Goal: Check status: Check status

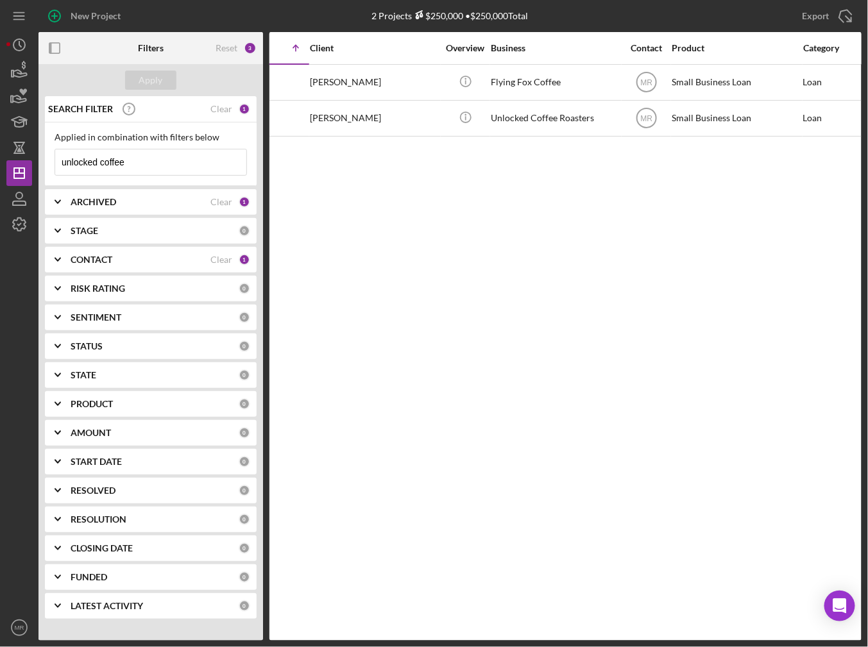
scroll to position [0, 85]
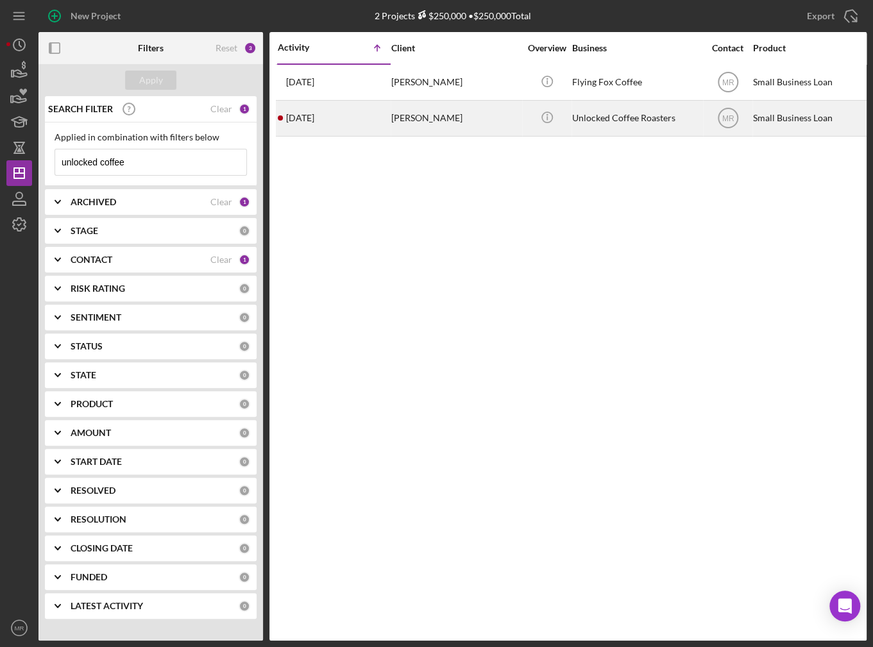
click at [368, 120] on div "[DATE] [PERSON_NAME]" at bounding box center [334, 118] width 112 height 34
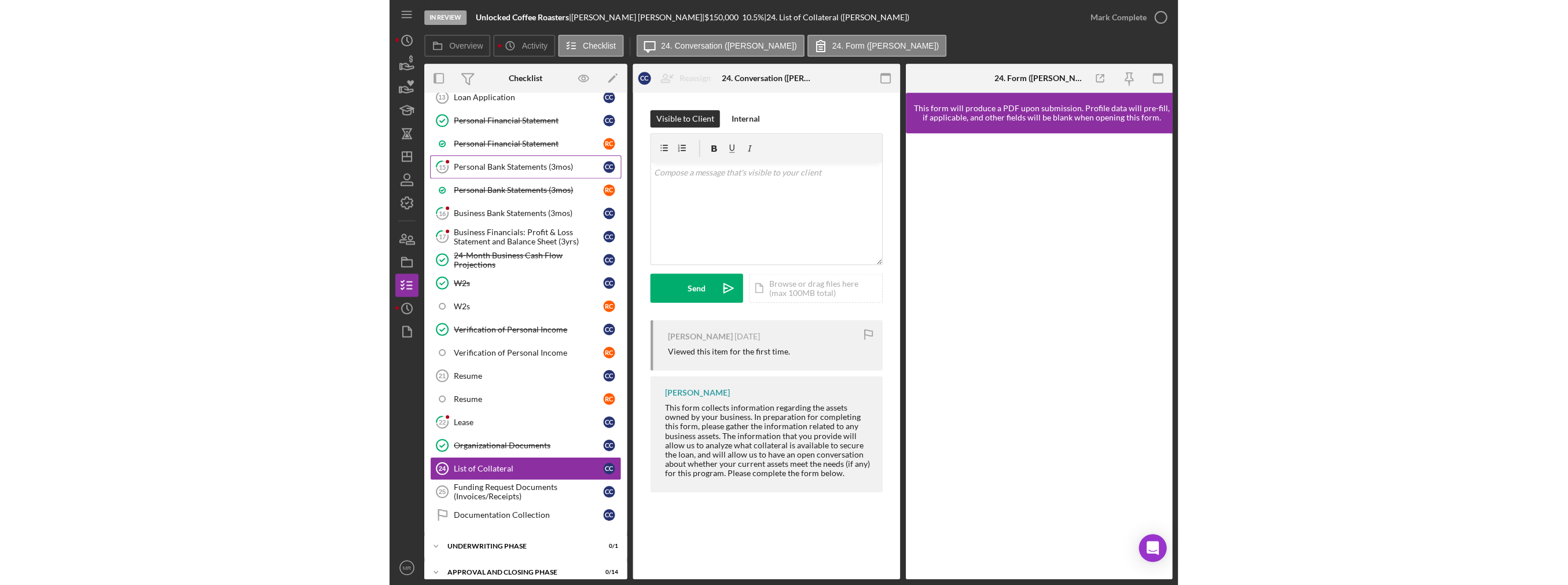
scroll to position [91, 0]
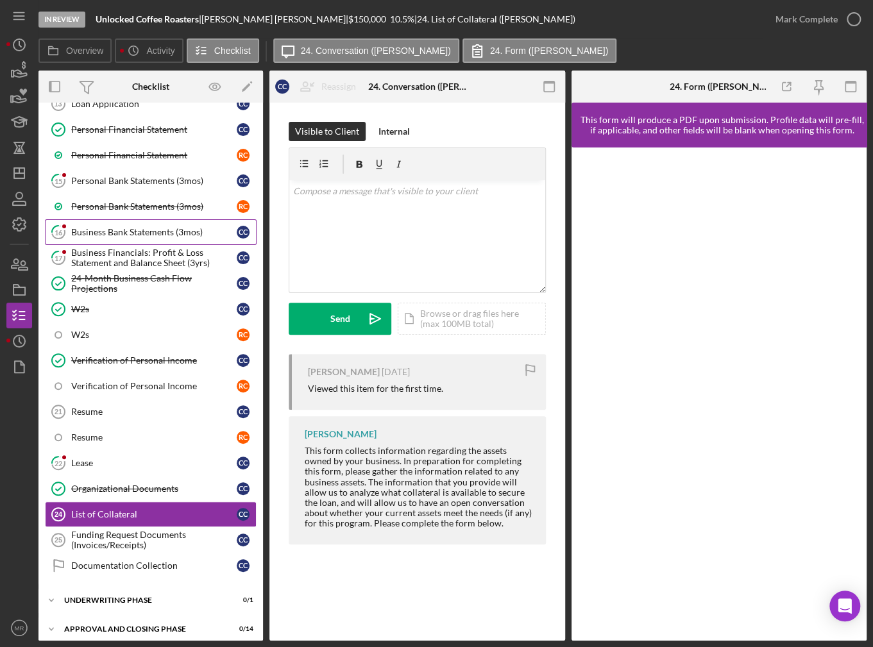
click at [133, 239] on link "16 Business Bank Statements (3mos) C C" at bounding box center [151, 232] width 212 height 26
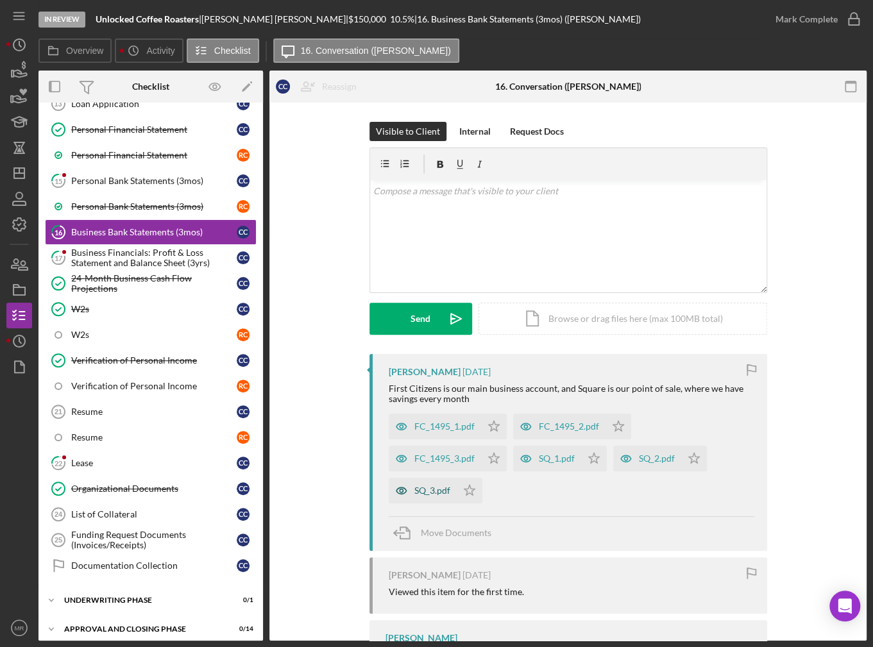
click at [441, 494] on div "SQ_3.pdf" at bounding box center [432, 491] width 36 height 10
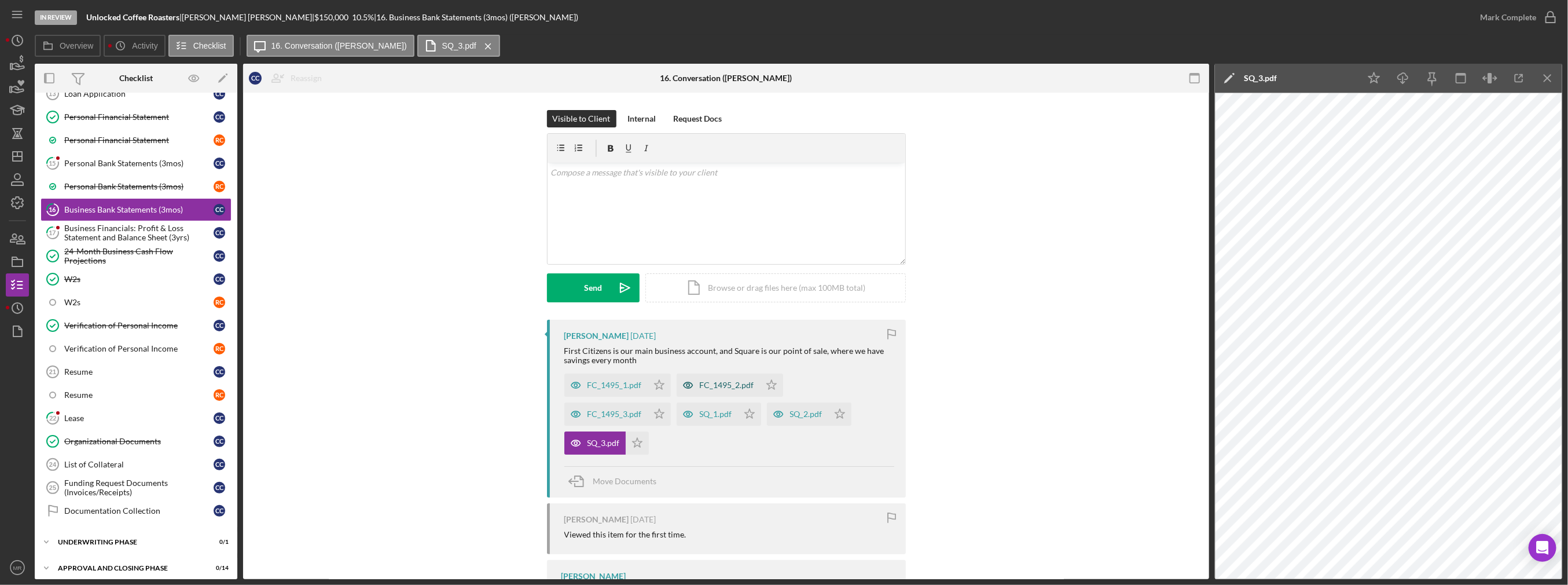
click at [709, 394] on div "FC_1495_2.pdf" at bounding box center [719, 385] width 83 height 23
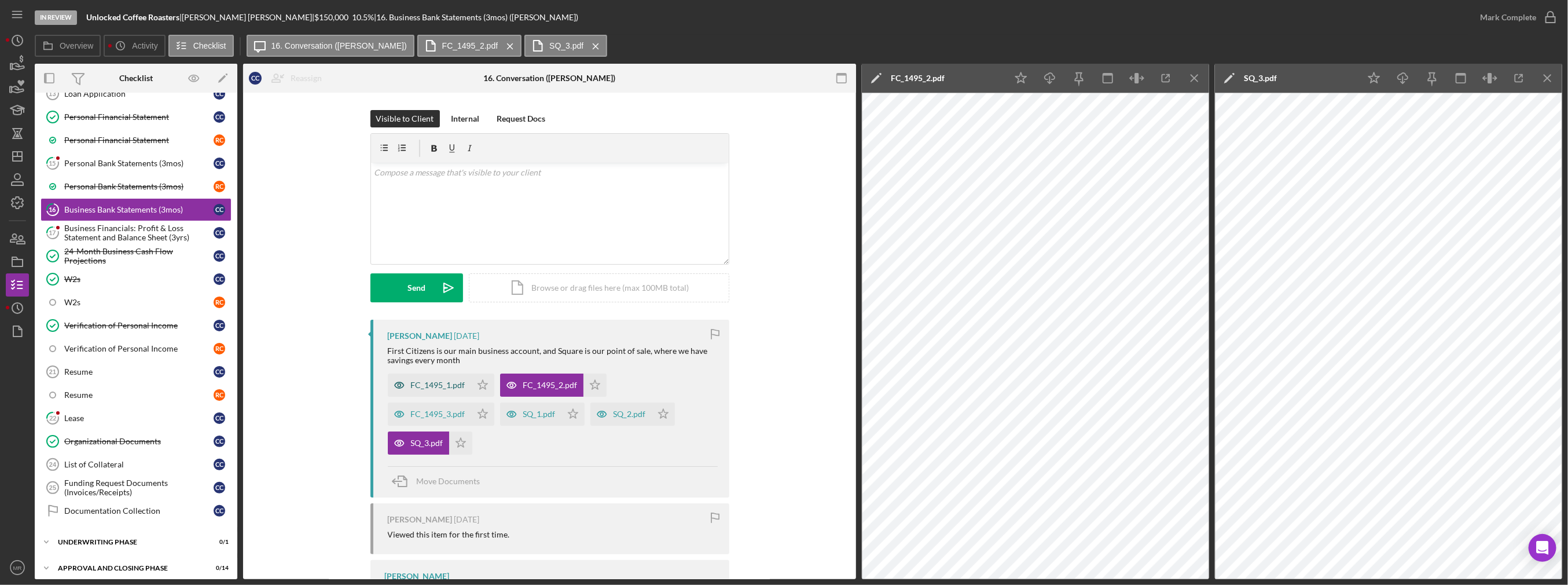
click at [448, 383] on div "FC_1495_1.pdf" at bounding box center [438, 385] width 54 height 9
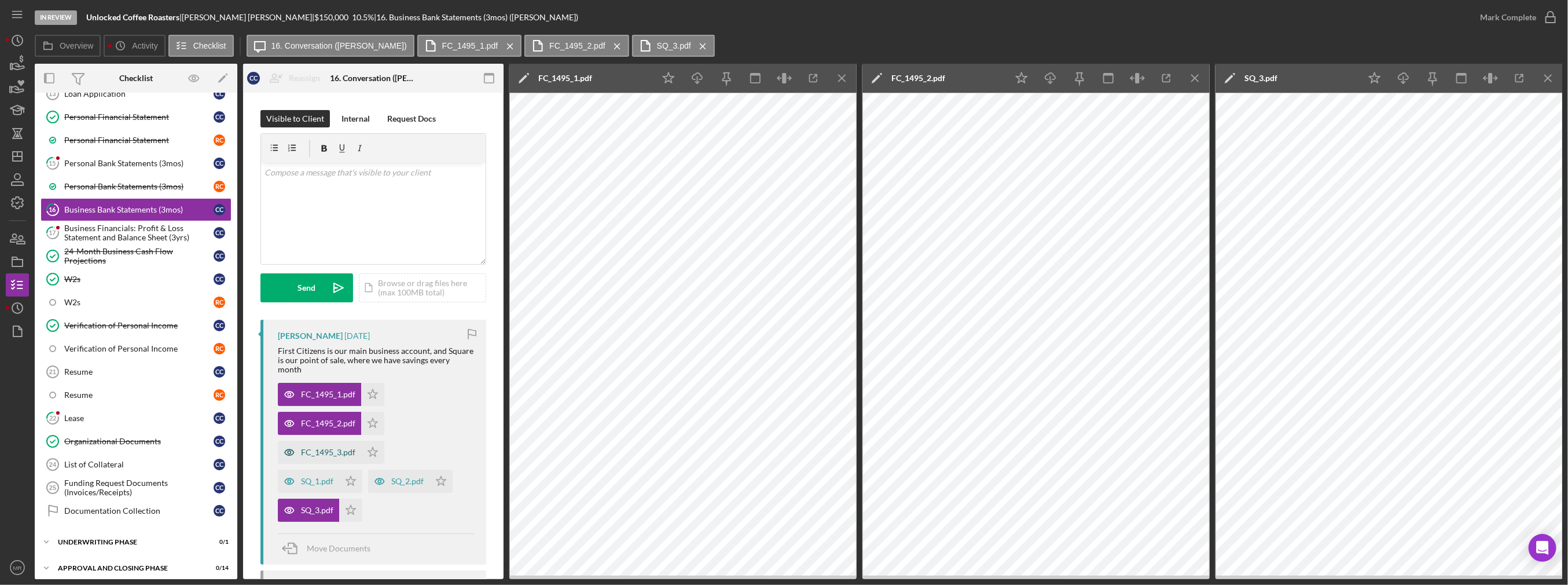
click at [337, 448] on div "FC_1495_3.pdf" at bounding box center [329, 452] width 54 height 9
drag, startPoint x: 322, startPoint y: 471, endPoint x: 331, endPoint y: 471, distance: 9.0
click at [324, 477] on div "SQ_1.pdf" at bounding box center [318, 481] width 32 height 9
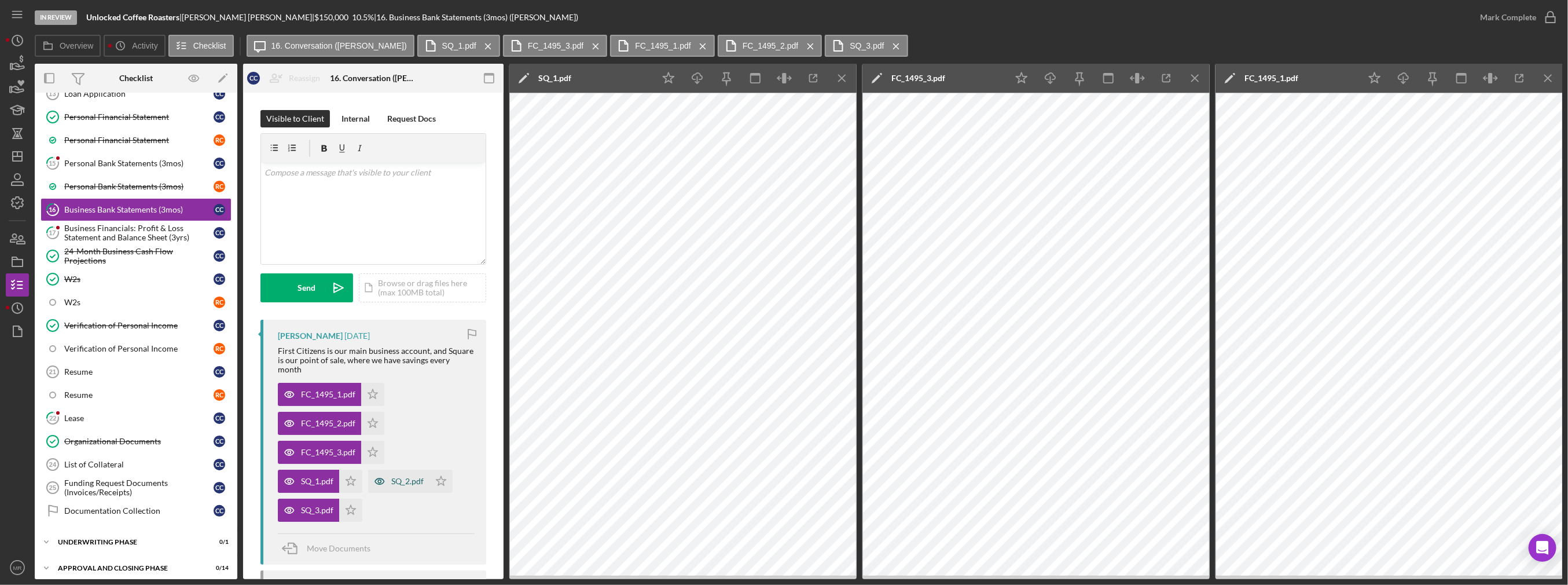
click at [393, 477] on div "SQ_2.pdf" at bounding box center [408, 481] width 32 height 9
click at [350, 500] on icon "Icon/Star" at bounding box center [351, 510] width 23 height 23
click at [345, 469] on icon "Icon/Star" at bounding box center [351, 481] width 23 height 23
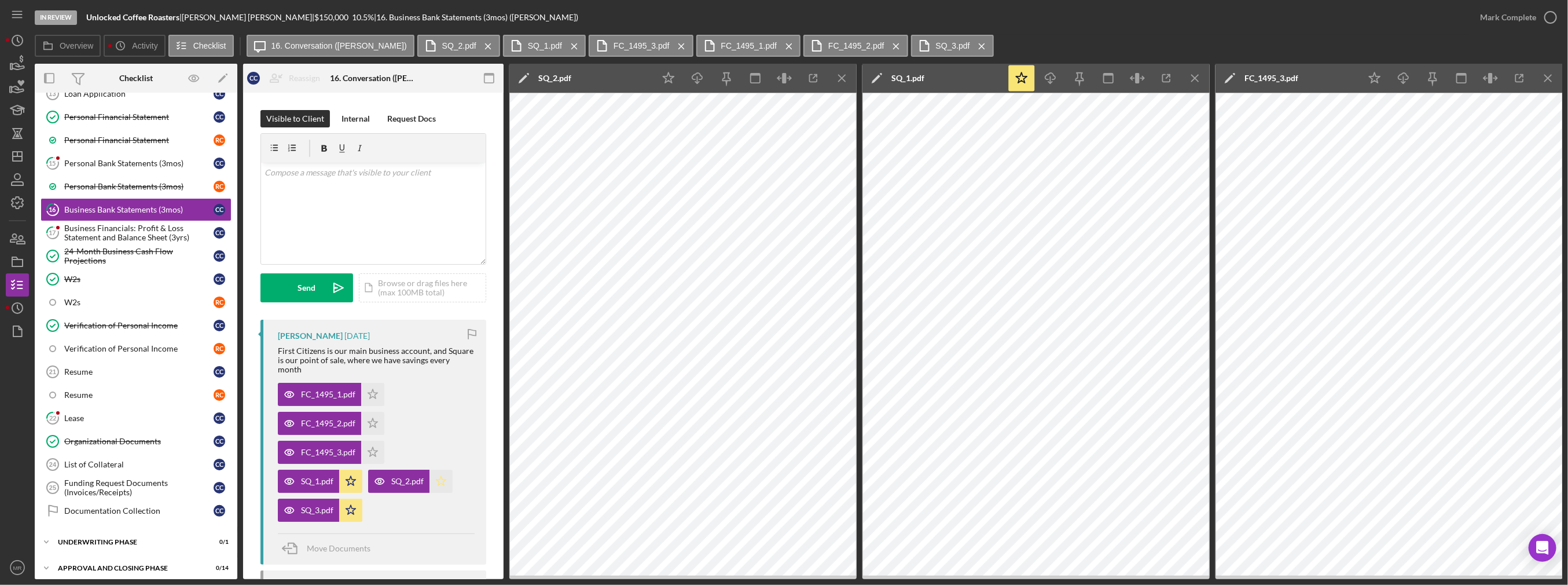
click at [437, 477] on polygon "button" at bounding box center [441, 481] width 10 height 9
click at [362, 441] on icon "Icon/Star" at bounding box center [373, 452] width 23 height 23
click at [366, 412] on icon "Icon/Star" at bounding box center [373, 423] width 23 height 23
click at [369, 377] on div "FC_1495_1.pdf Icon/Star" at bounding box center [334, 392] width 112 height 29
click at [367, 383] on icon "Icon/Star" at bounding box center [373, 395] width 23 height 23
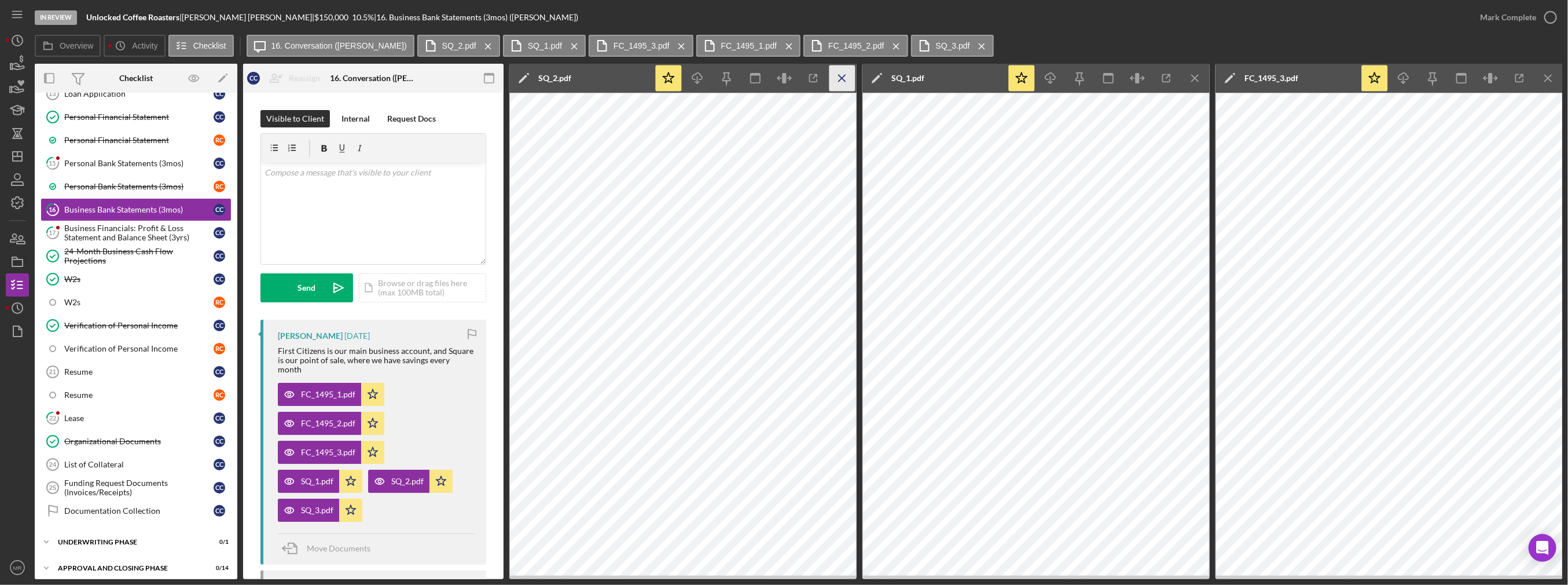
click at [787, 79] on line "button" at bounding box center [841, 78] width 6 height 6
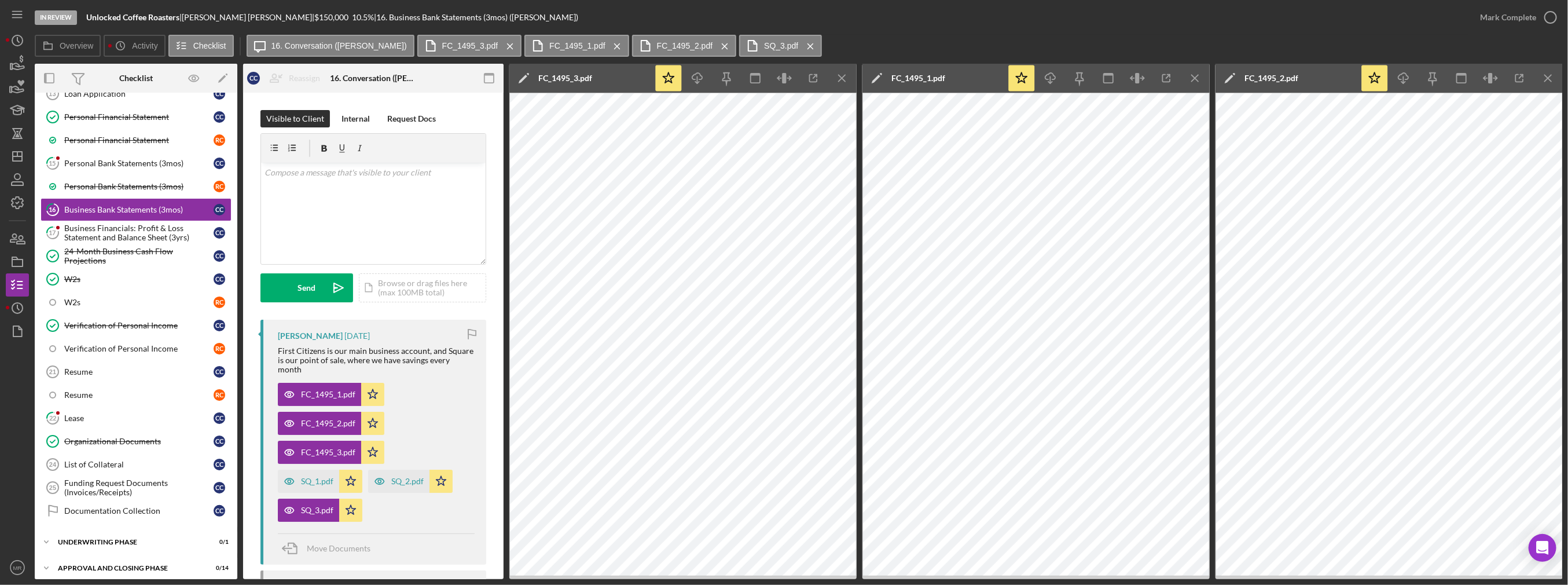
click at [787, 79] on line "button" at bounding box center [841, 78] width 6 height 6
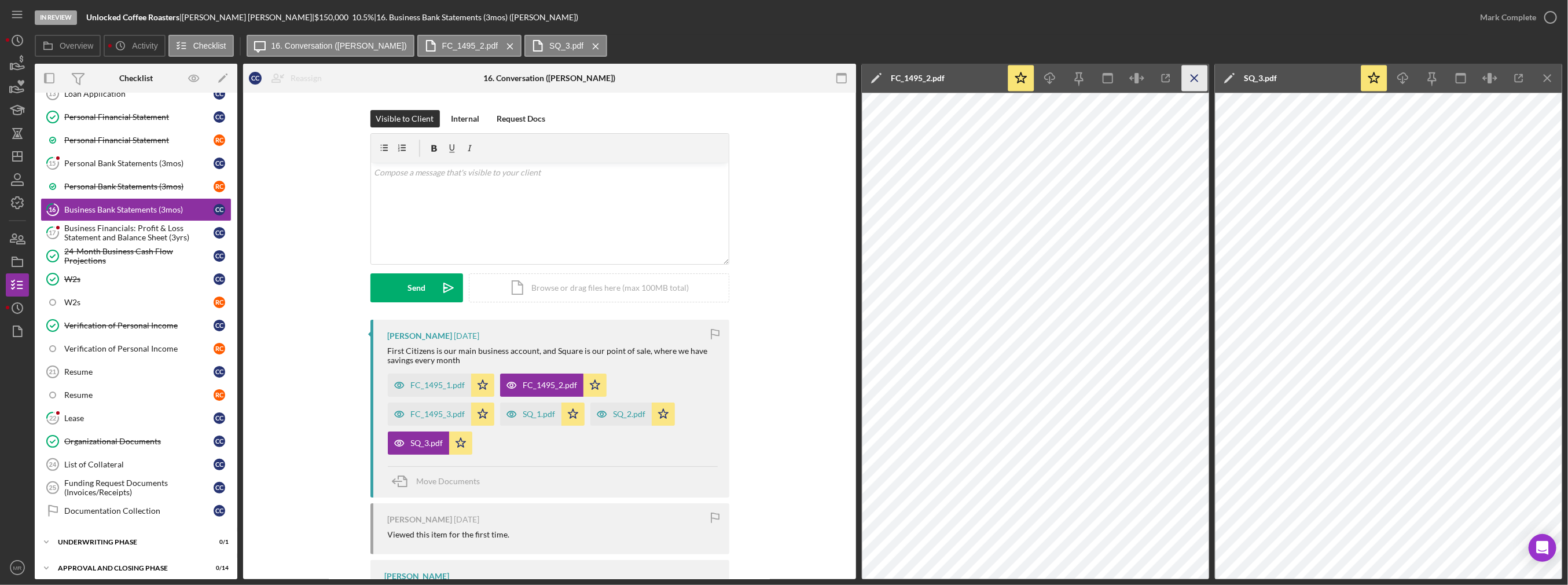
click at [787, 76] on icon "Icon/Menu Close" at bounding box center [1195, 78] width 26 height 26
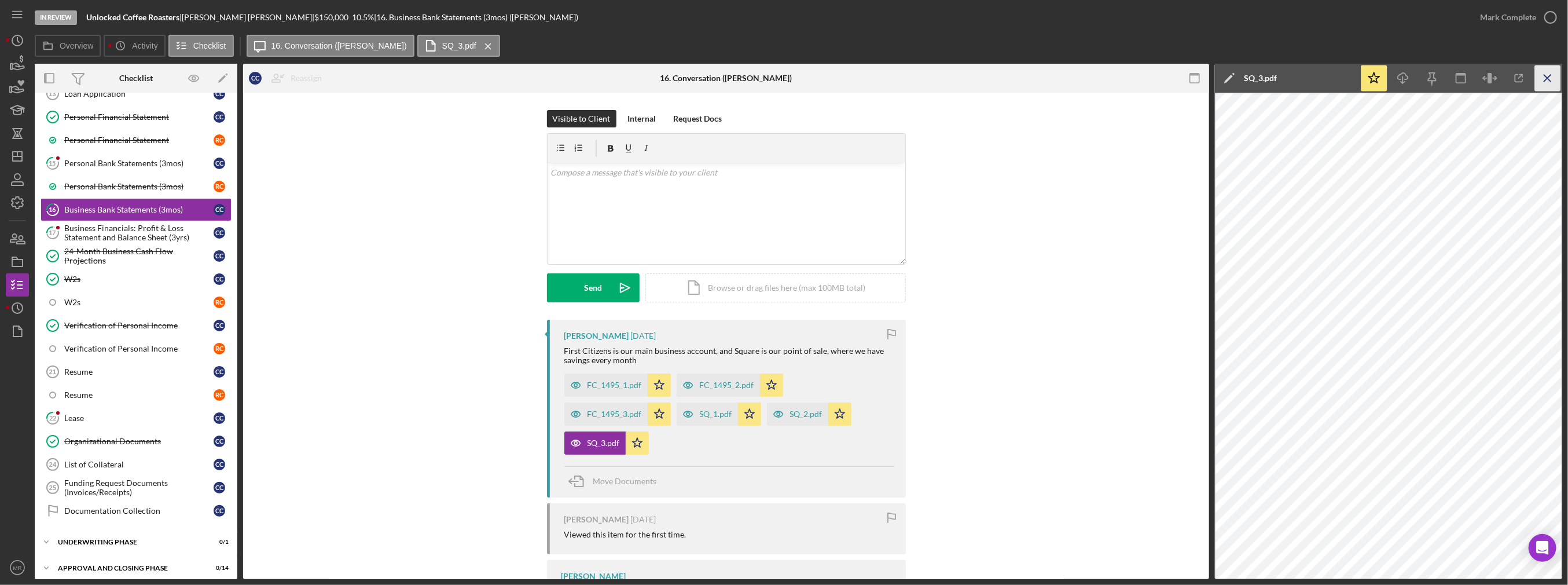
click at [787, 79] on icon "Icon/Menu Close" at bounding box center [1548, 78] width 26 height 26
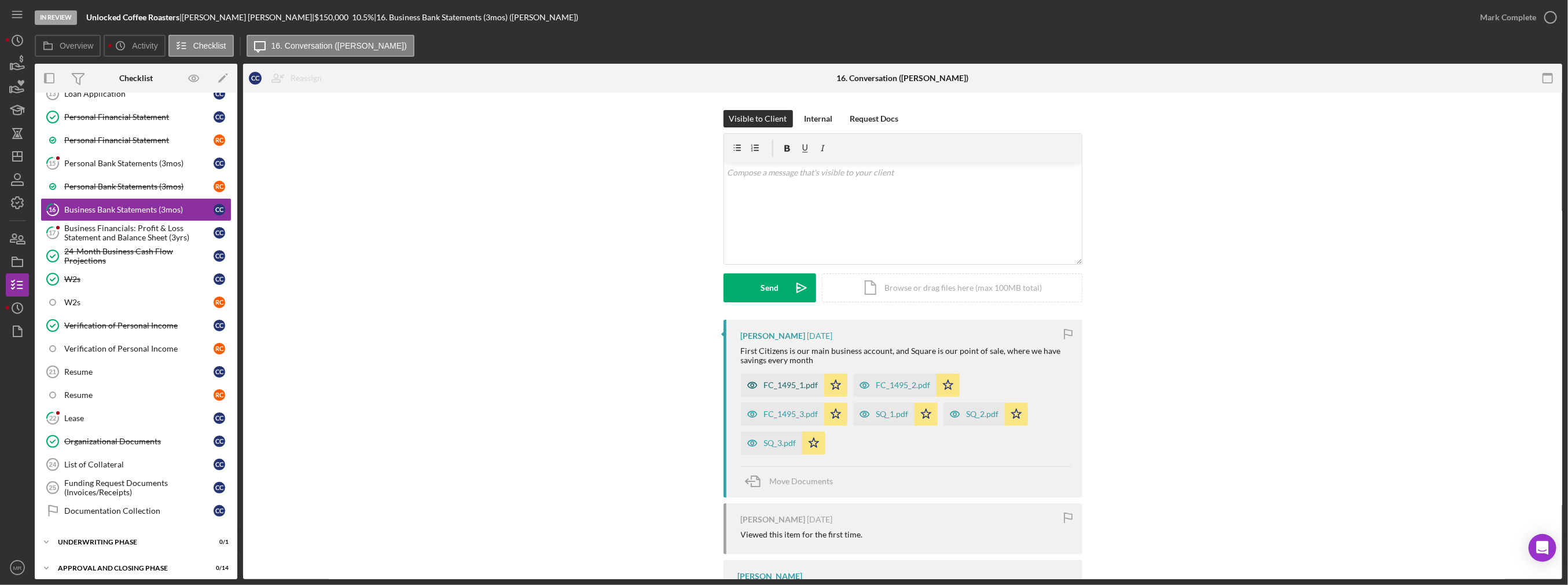
click at [784, 390] on div "FC_1495_1.pdf" at bounding box center [783, 385] width 83 height 23
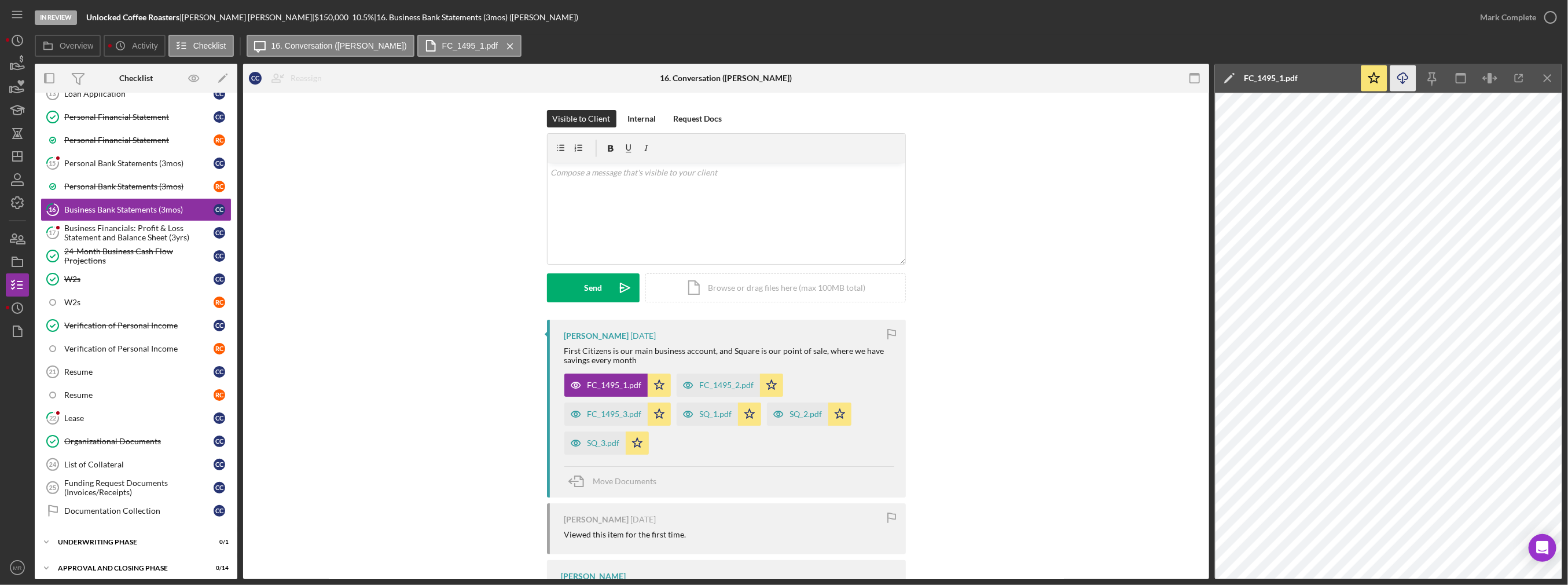
click at [787, 76] on icon "Icon/Download" at bounding box center [1404, 78] width 26 height 26
click at [787, 80] on icon "Icon/Menu Close" at bounding box center [1548, 78] width 26 height 26
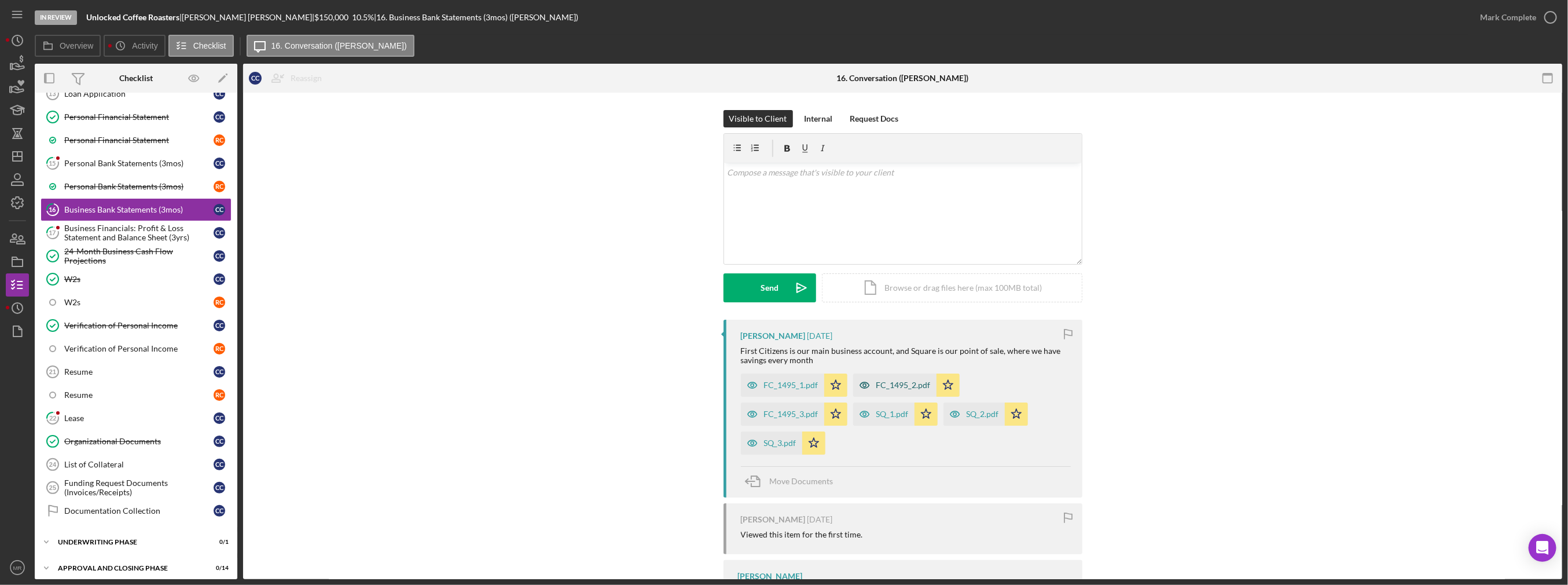
click at [787, 383] on div "FC_1495_2.pdf" at bounding box center [904, 385] width 54 height 9
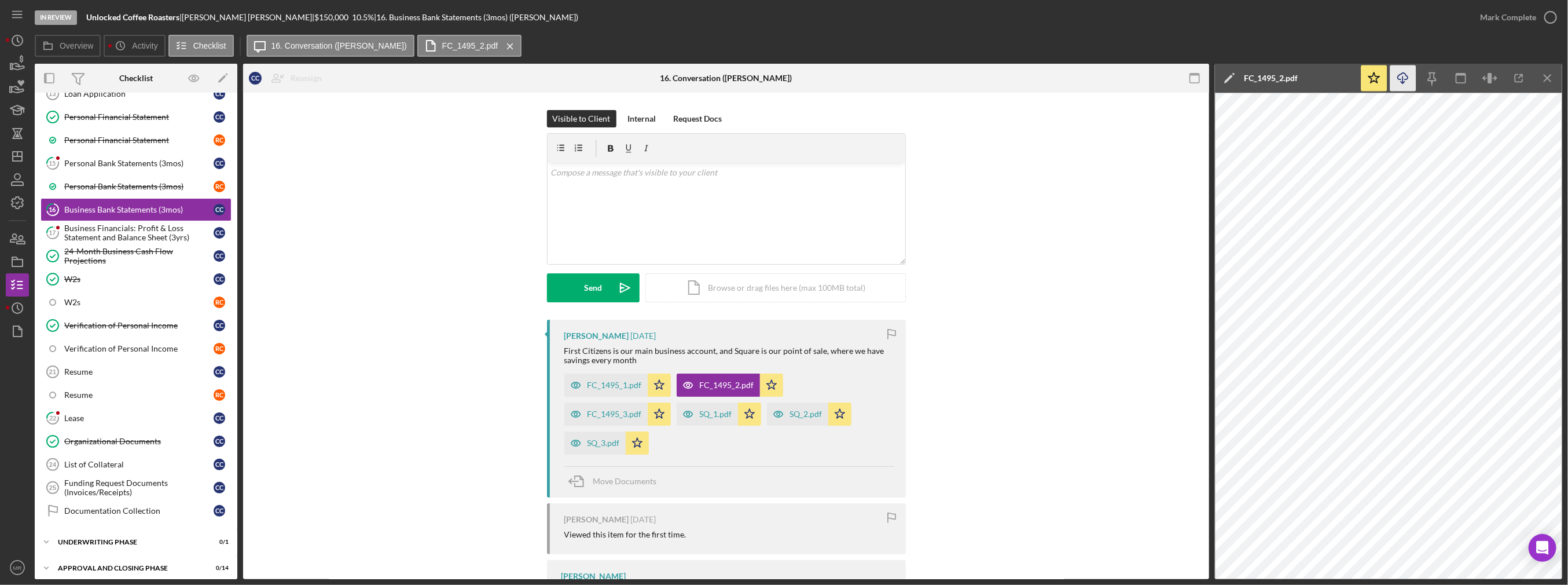
click at [787, 82] on icon "Icon/Download" at bounding box center [1404, 78] width 26 height 26
click at [787, 82] on icon "Icon/Menu Close" at bounding box center [1548, 78] width 26 height 26
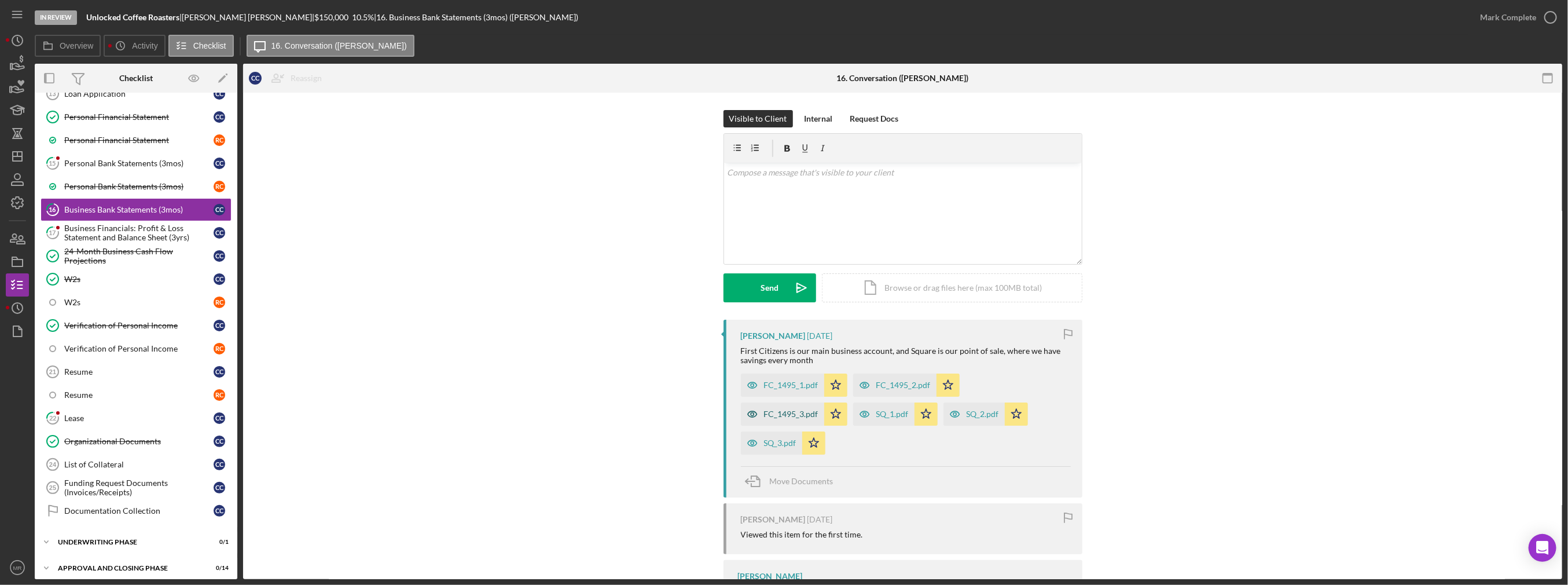
click at [764, 421] on div "FC_1495_3.pdf" at bounding box center [783, 414] width 83 height 23
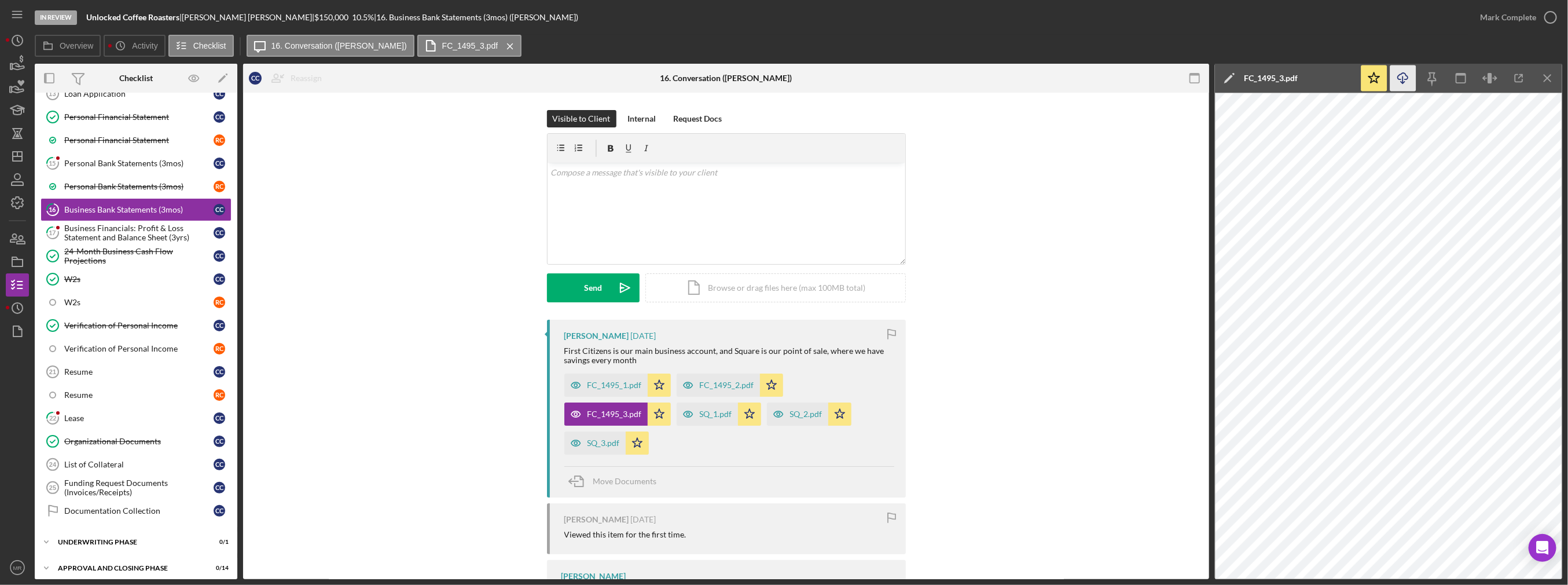
click at [787, 83] on icon "Icon/Download" at bounding box center [1404, 78] width 26 height 26
click at [787, 75] on icon "Icon/Menu Close" at bounding box center [1548, 78] width 26 height 26
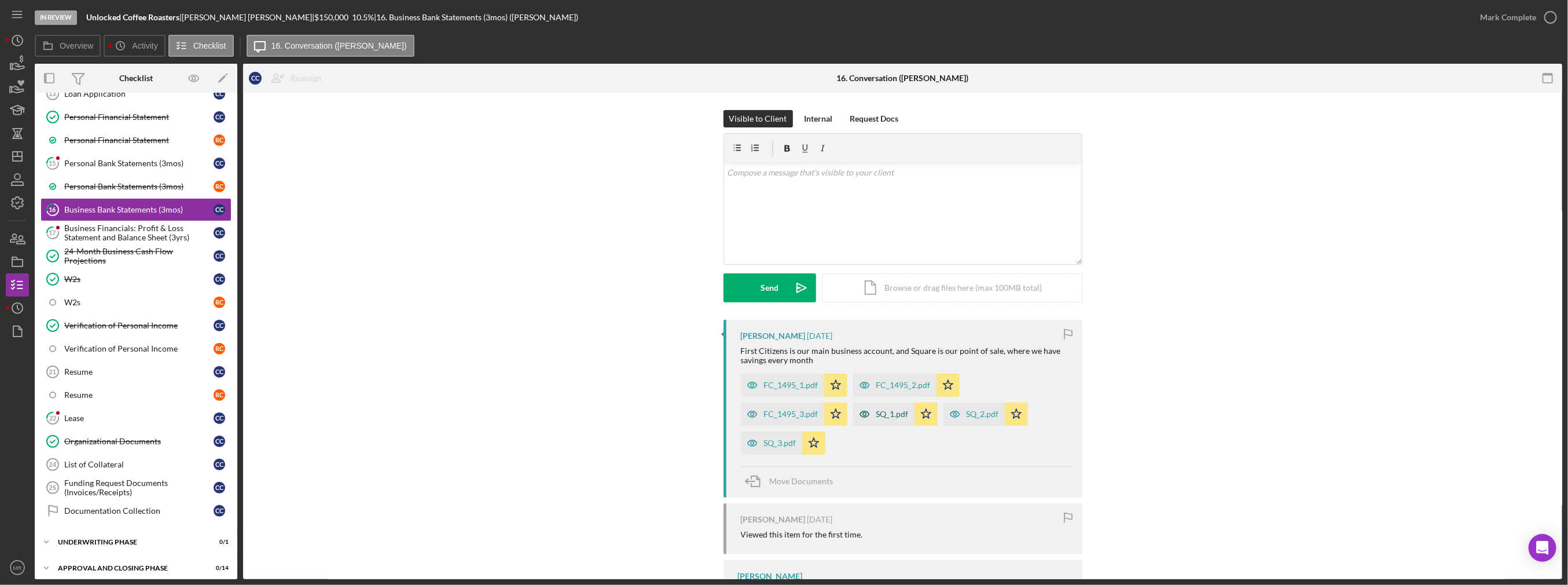
click at [787, 415] on div "SQ_1.pdf" at bounding box center [893, 413] width 32 height 9
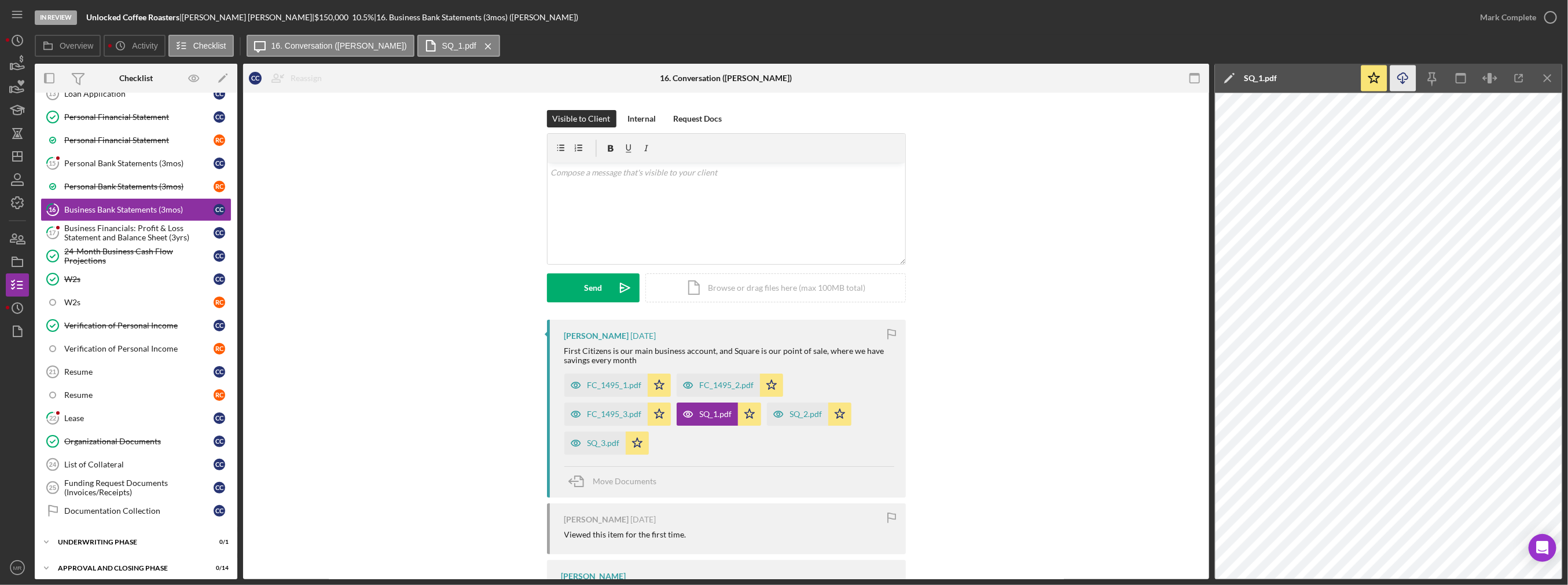
click at [787, 76] on icon "Icon/Download" at bounding box center [1404, 78] width 26 height 26
click at [787, 79] on icon "Icon/Menu Close" at bounding box center [1548, 78] width 26 height 26
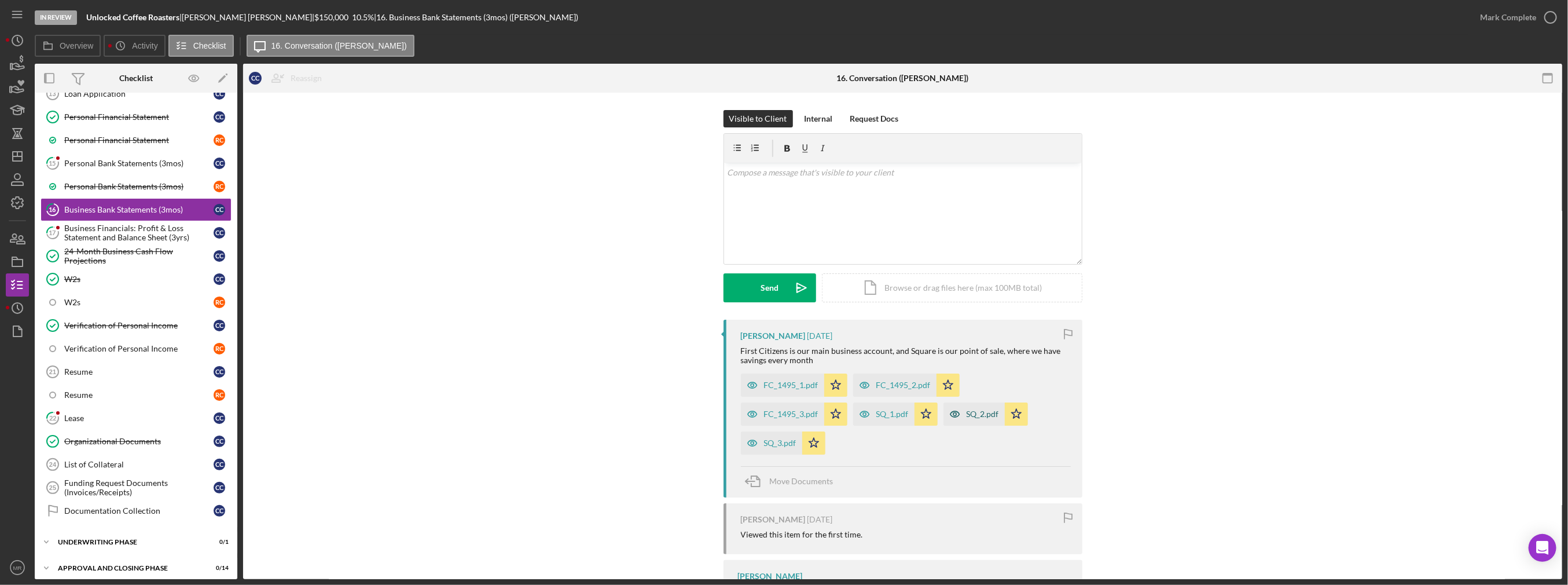
click at [787, 413] on div "SQ_2.pdf" at bounding box center [983, 413] width 32 height 9
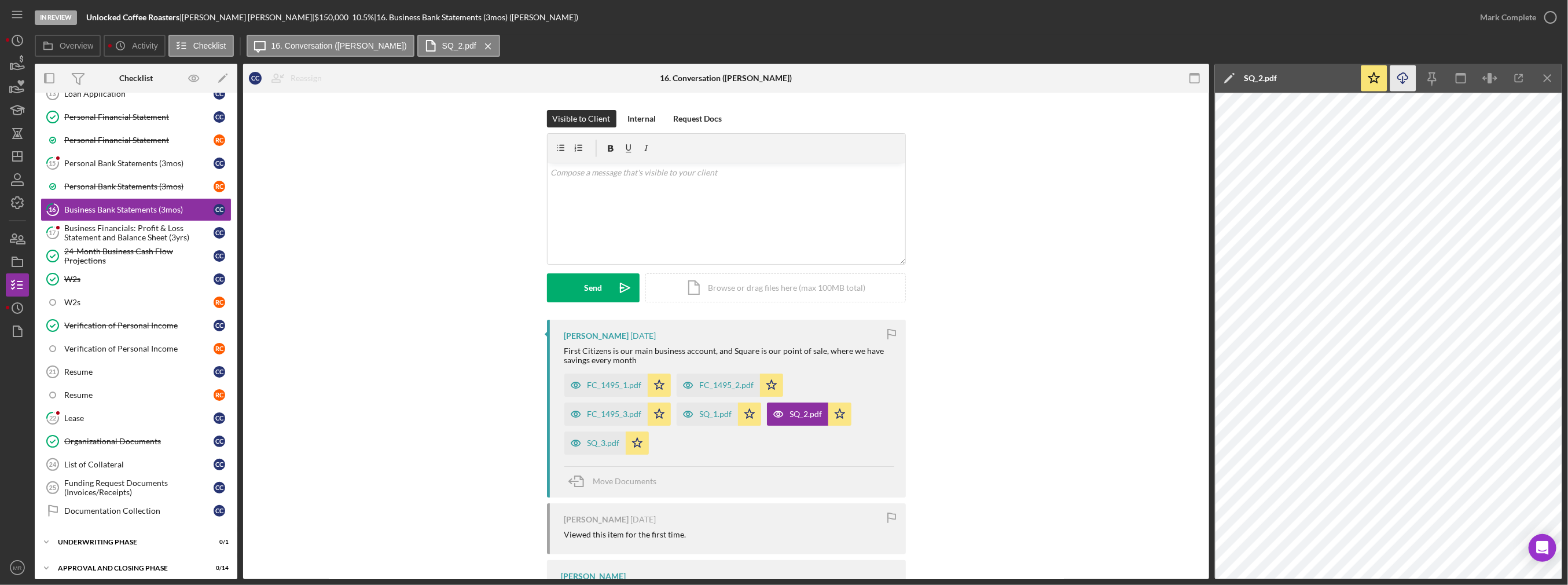
click at [787, 85] on icon "Icon/Download" at bounding box center [1404, 78] width 26 height 26
click at [787, 80] on icon "Icon/Menu Close" at bounding box center [1548, 78] width 26 height 26
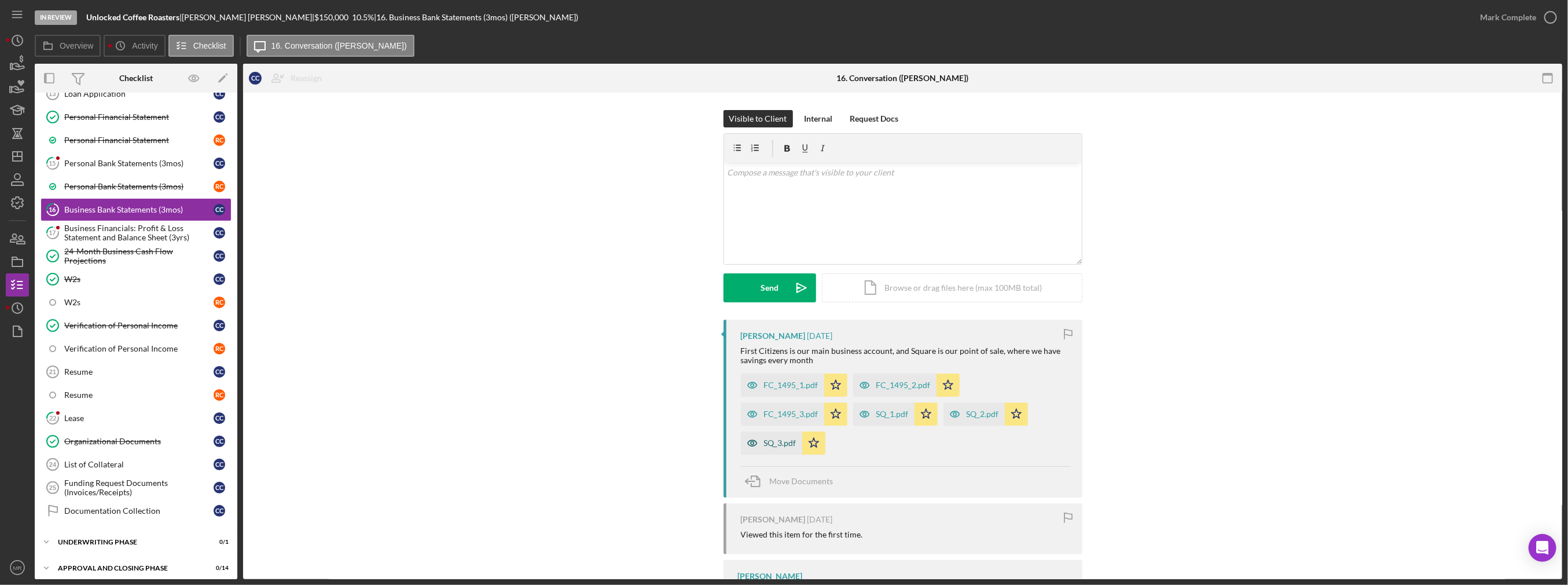
click at [766, 446] on div "SQ_3.pdf" at bounding box center [781, 443] width 32 height 9
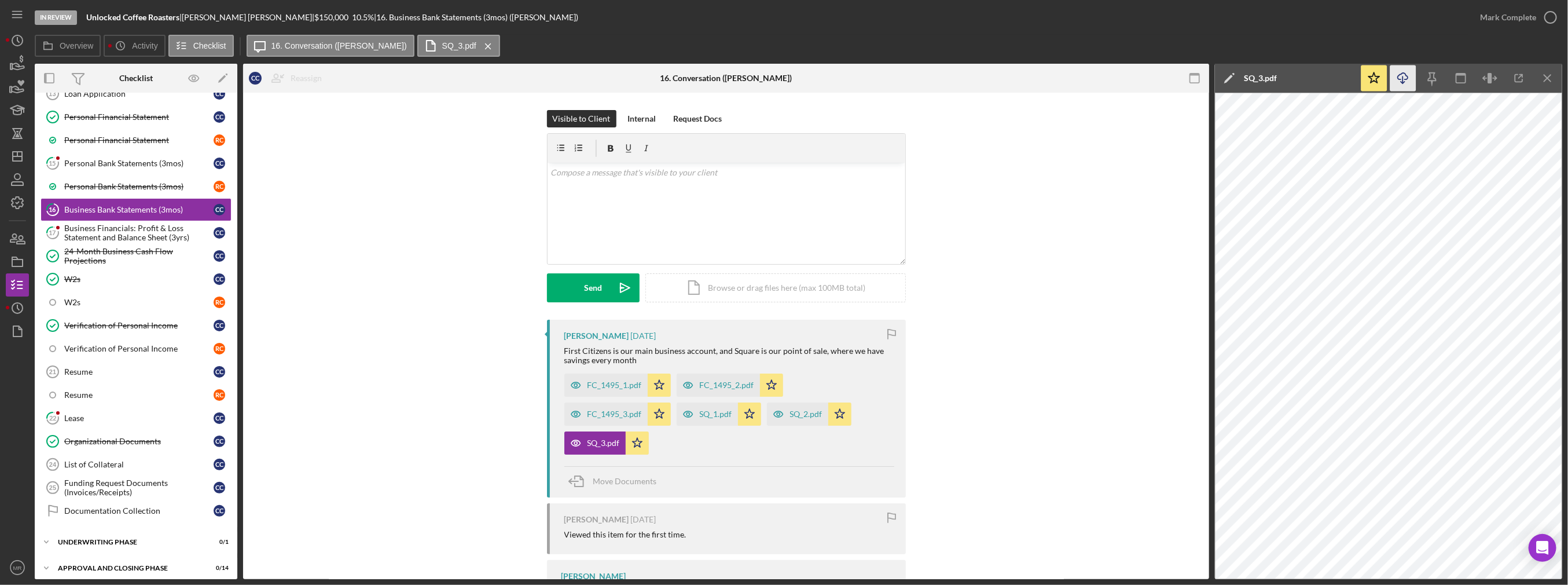
click at [787, 83] on line "button" at bounding box center [1404, 79] width 0 height 6
click at [787, 79] on icon "Icon/Menu Close" at bounding box center [1548, 78] width 26 height 26
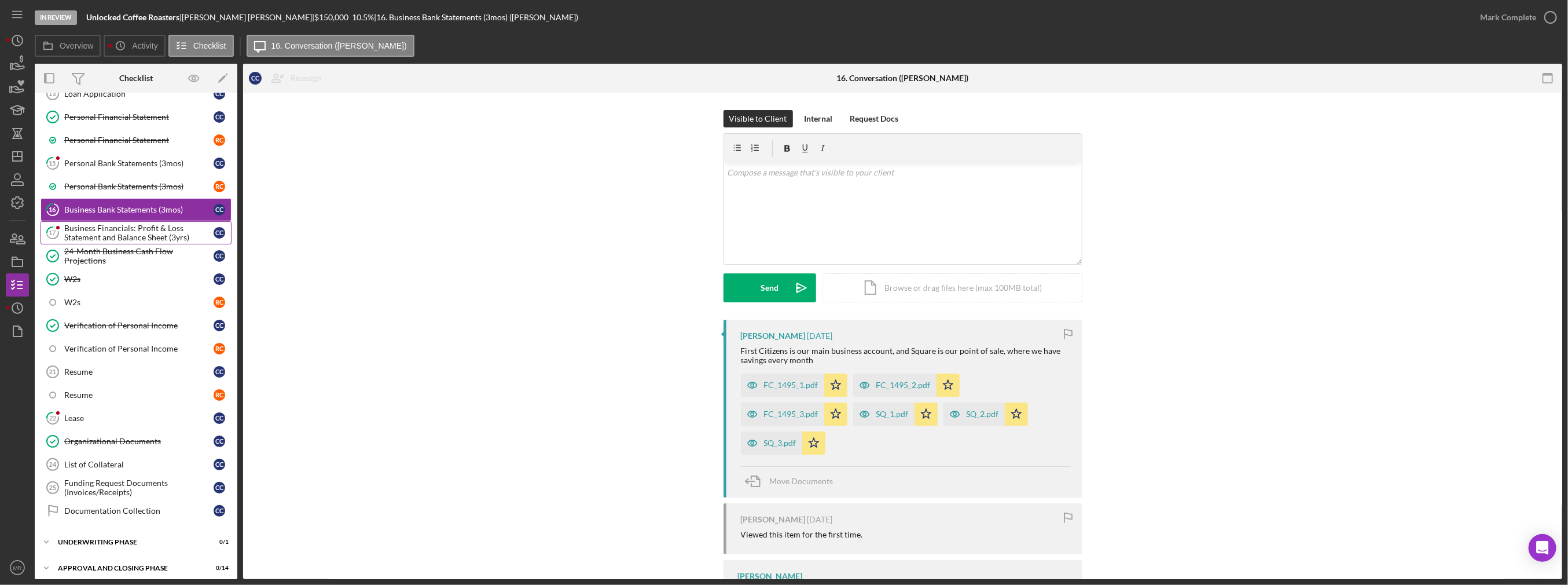
click at [104, 230] on div "Business Financials: Profit & Loss Statement and Balance Sheet (3yrs)" at bounding box center [138, 233] width 149 height 19
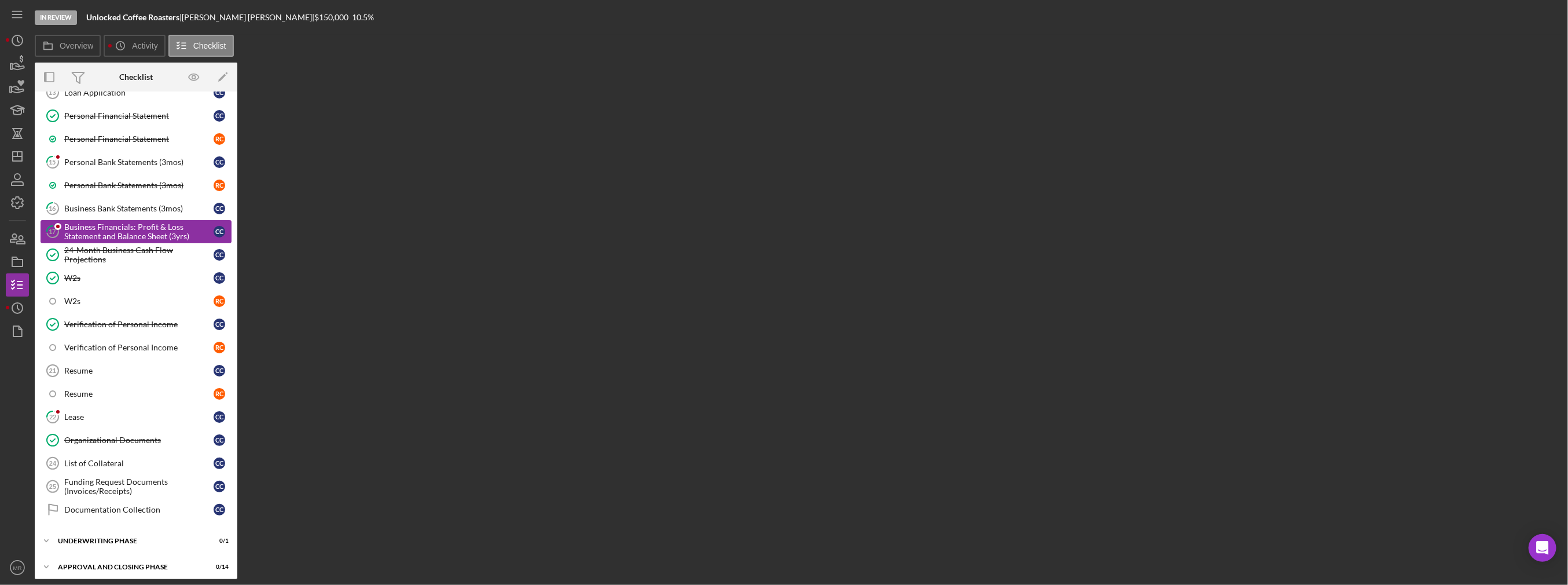
scroll to position [91, 0]
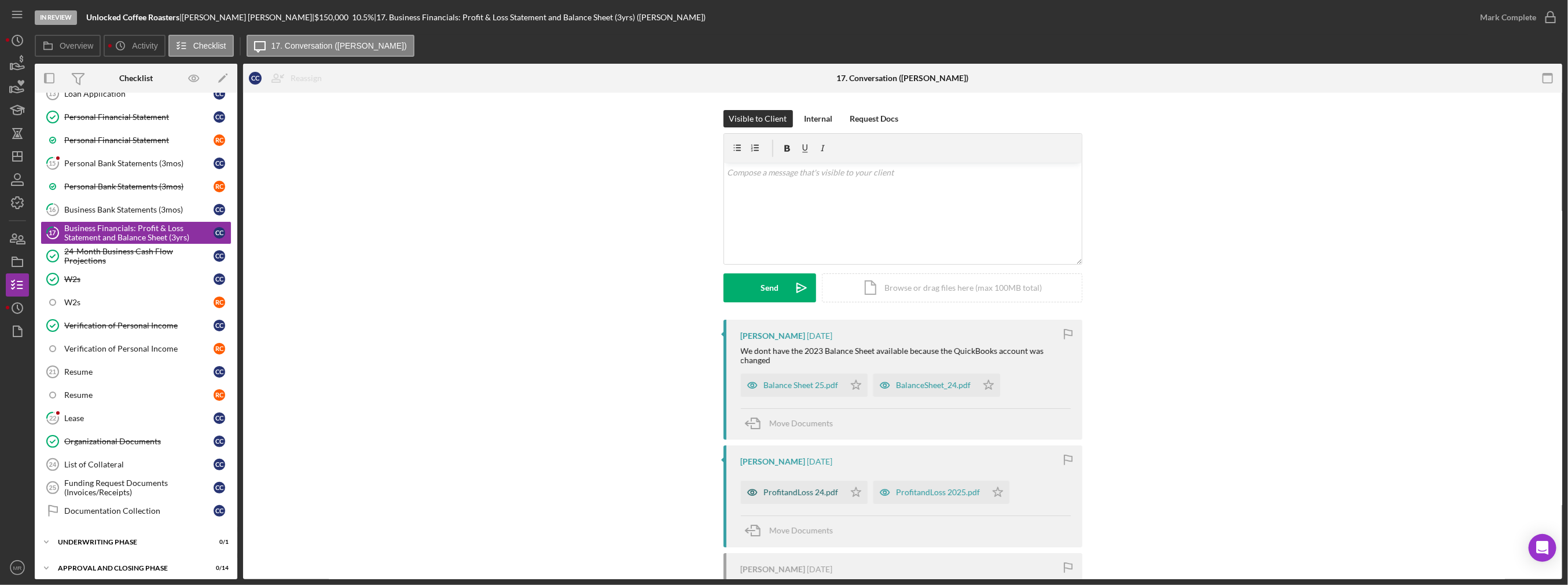
click at [787, 495] on div "ProfitandLoss 24.pdf" at bounding box center [802, 492] width 75 height 9
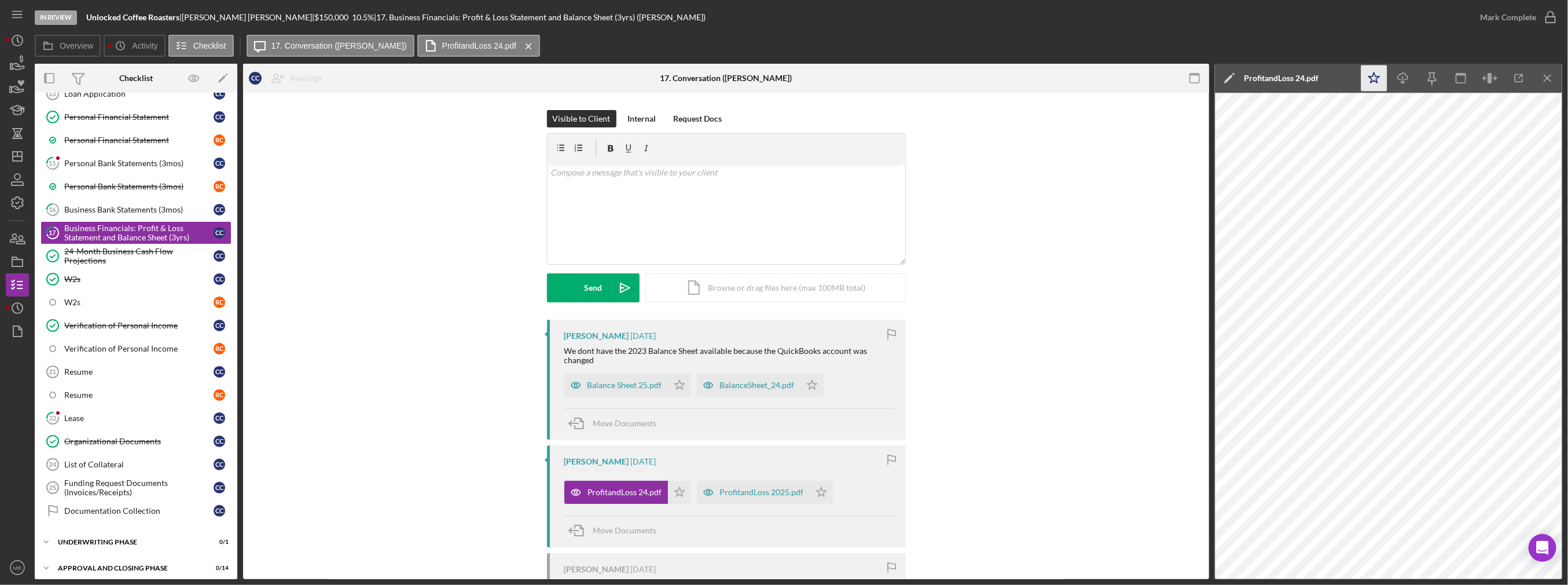
click at [787, 79] on icon "Icon/Star" at bounding box center [1374, 78] width 26 height 26
click at [748, 495] on div "ProfitandLoss 2025.pdf" at bounding box center [762, 492] width 84 height 9
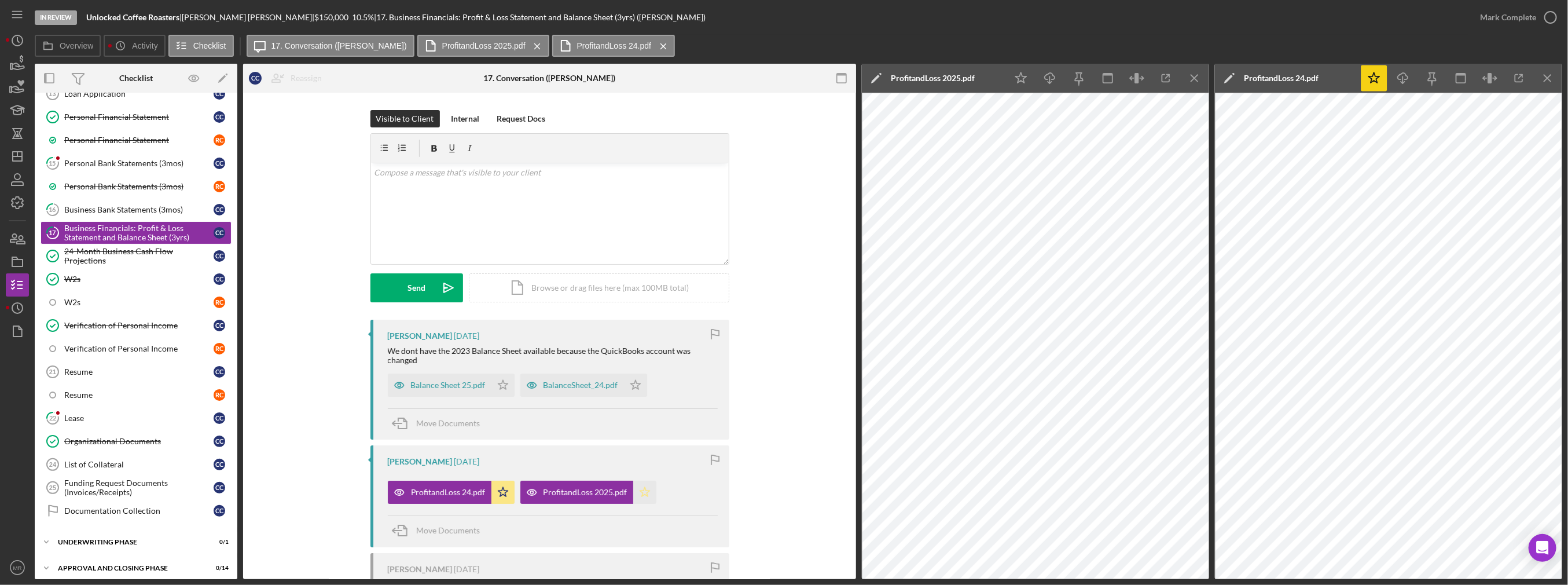
click at [641, 494] on polygon "button" at bounding box center [645, 492] width 10 height 9
click at [493, 384] on icon "Icon/Star" at bounding box center [504, 385] width 23 height 23
click at [641, 386] on icon "Icon/Star" at bounding box center [636, 385] width 23 height 23
click at [787, 14] on div "Mark Complete" at bounding box center [1508, 17] width 56 height 23
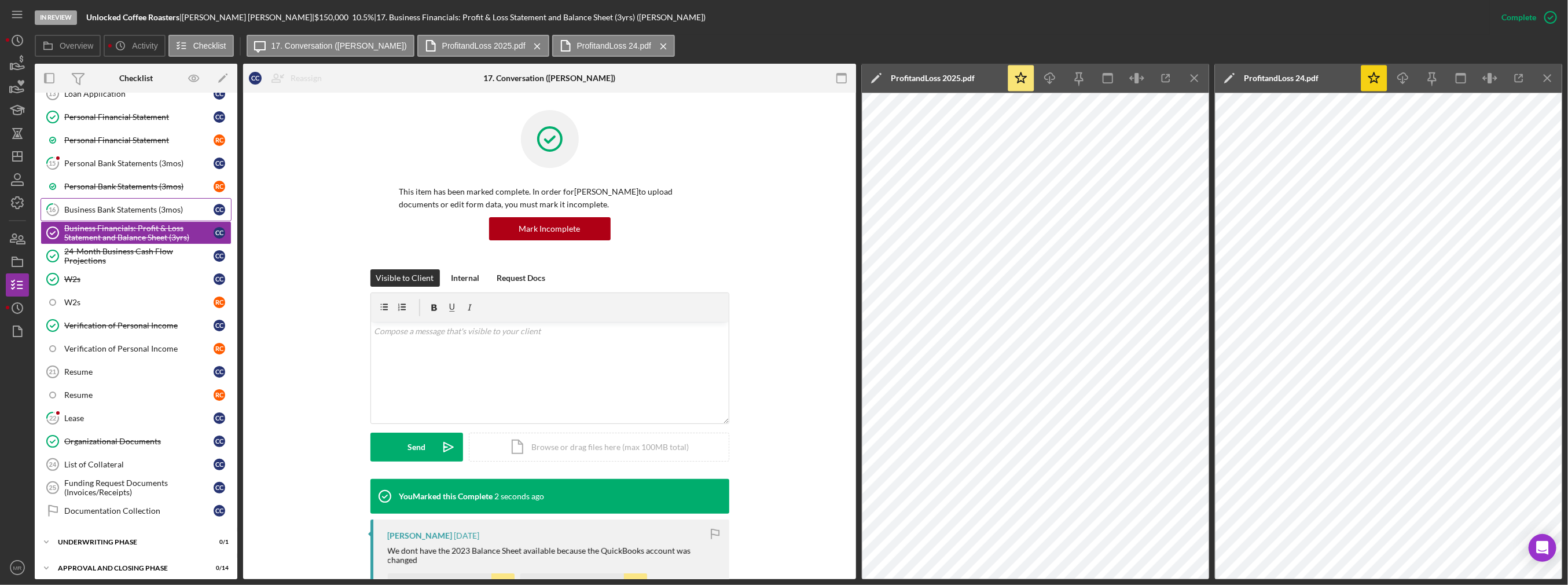
click at [135, 210] on div "Business Bank Statements (3mos)" at bounding box center [138, 209] width 149 height 9
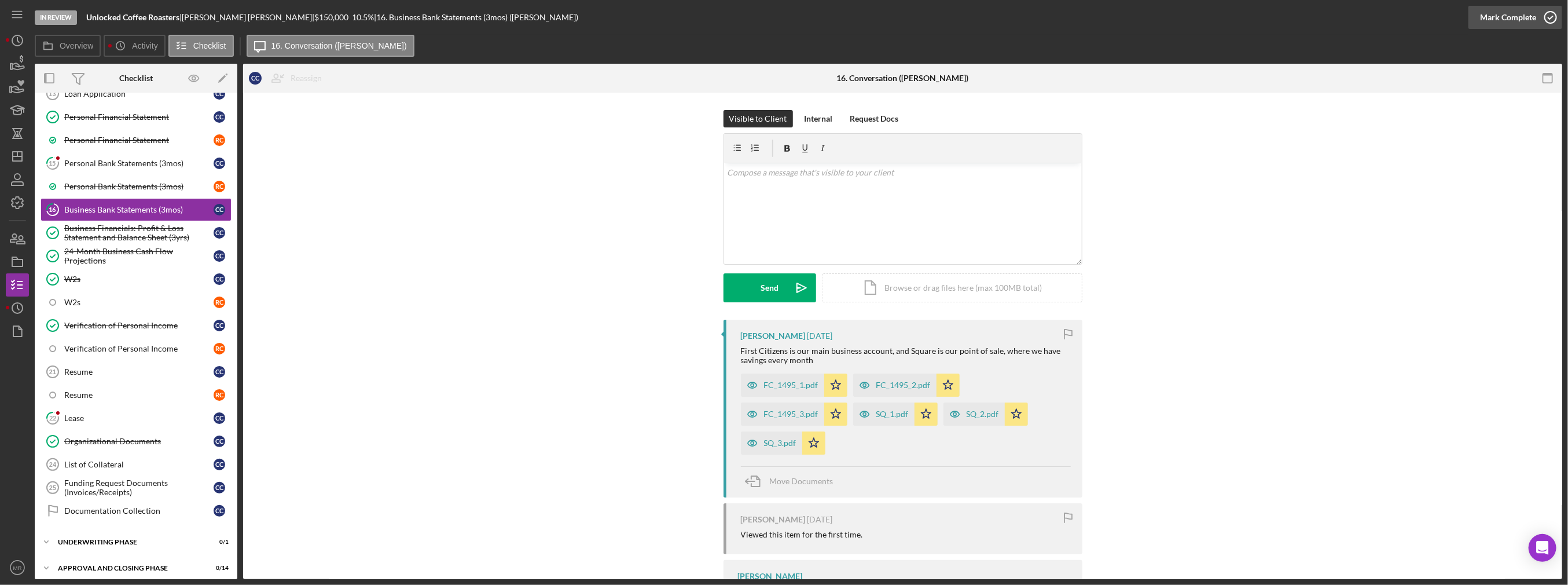
click at [787, 17] on div "Mark Complete" at bounding box center [1508, 17] width 56 height 23
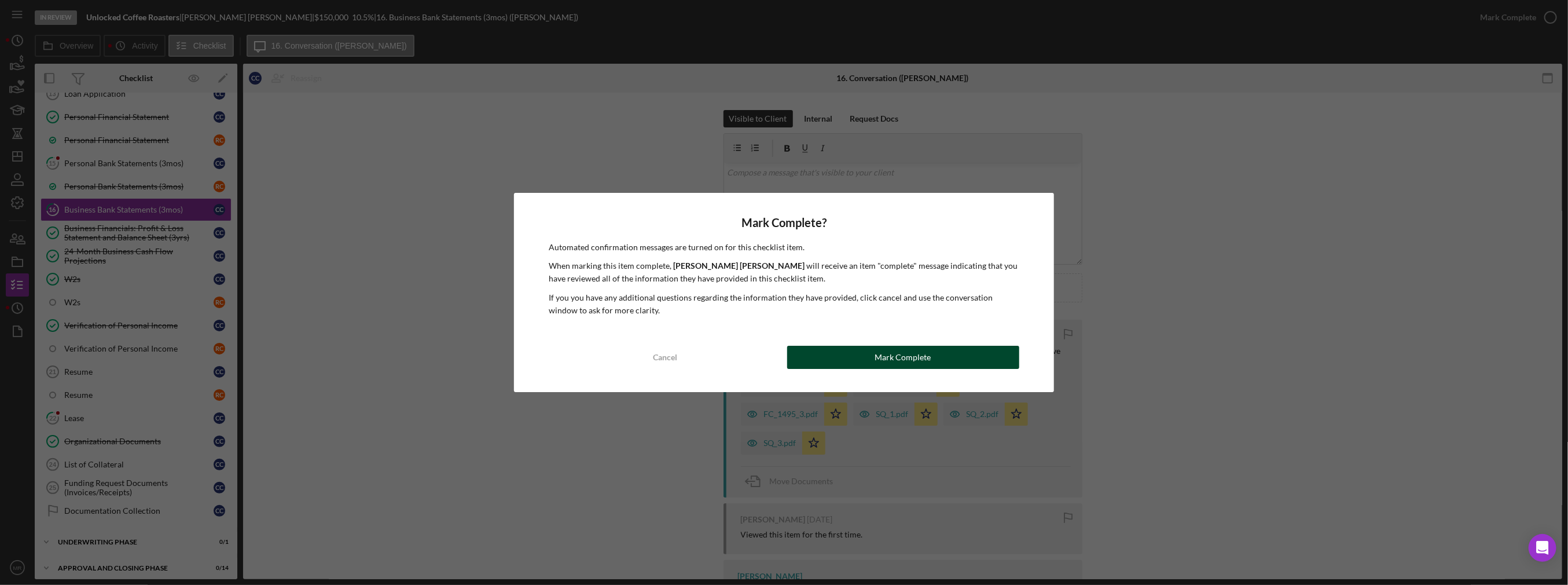
click at [787, 357] on div "Mark Complete" at bounding box center [904, 358] width 56 height 23
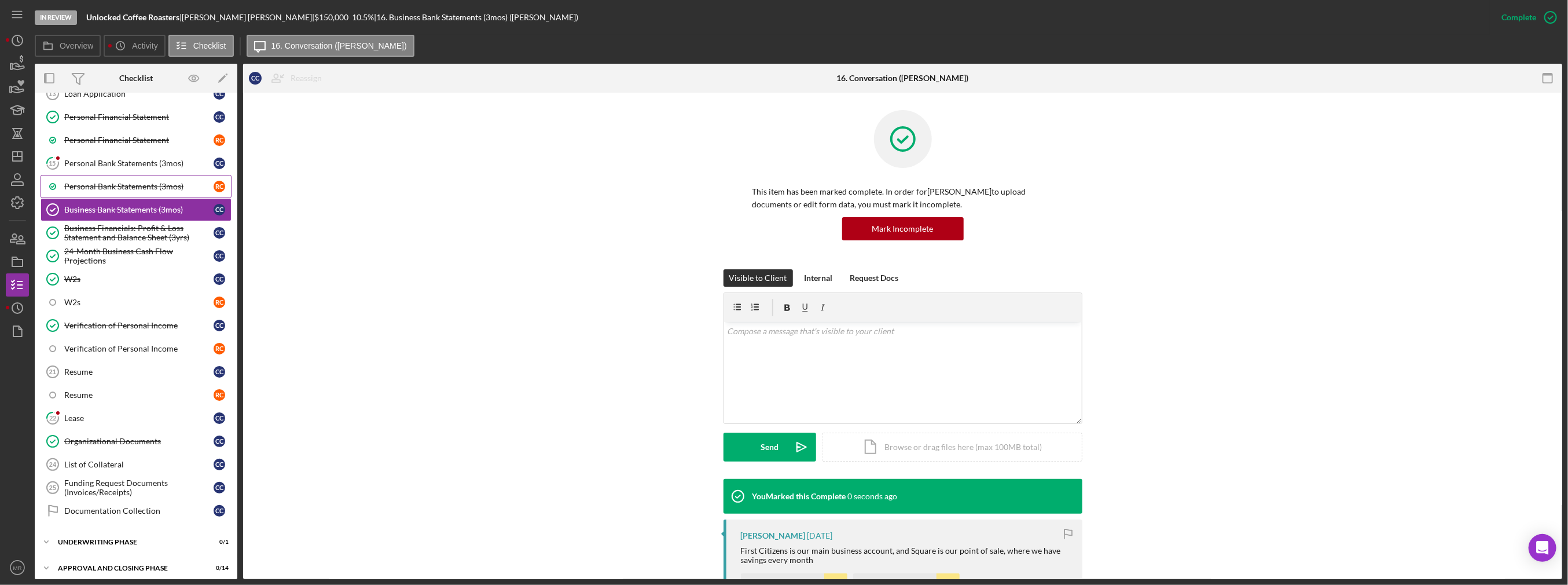
click at [173, 177] on link "Personal Bank Statements (3mos) R C" at bounding box center [136, 187] width 191 height 23
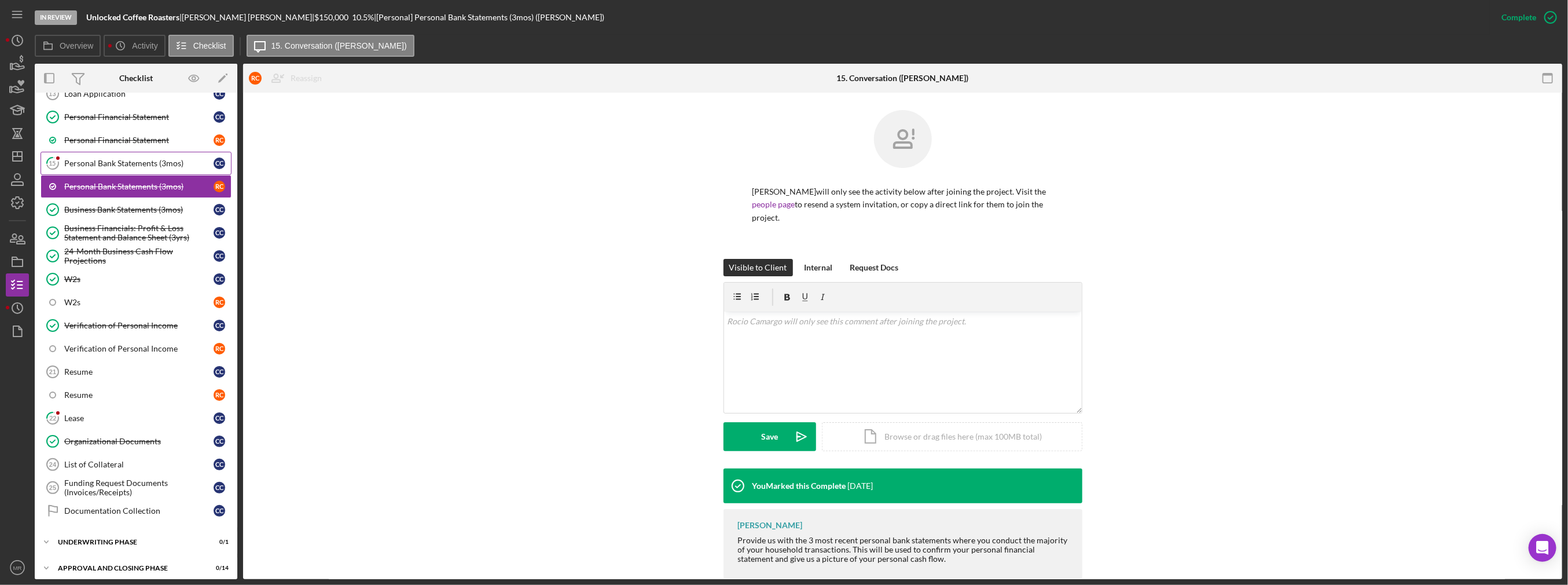
click at [175, 164] on div "Personal Bank Statements (3mos)" at bounding box center [138, 163] width 149 height 9
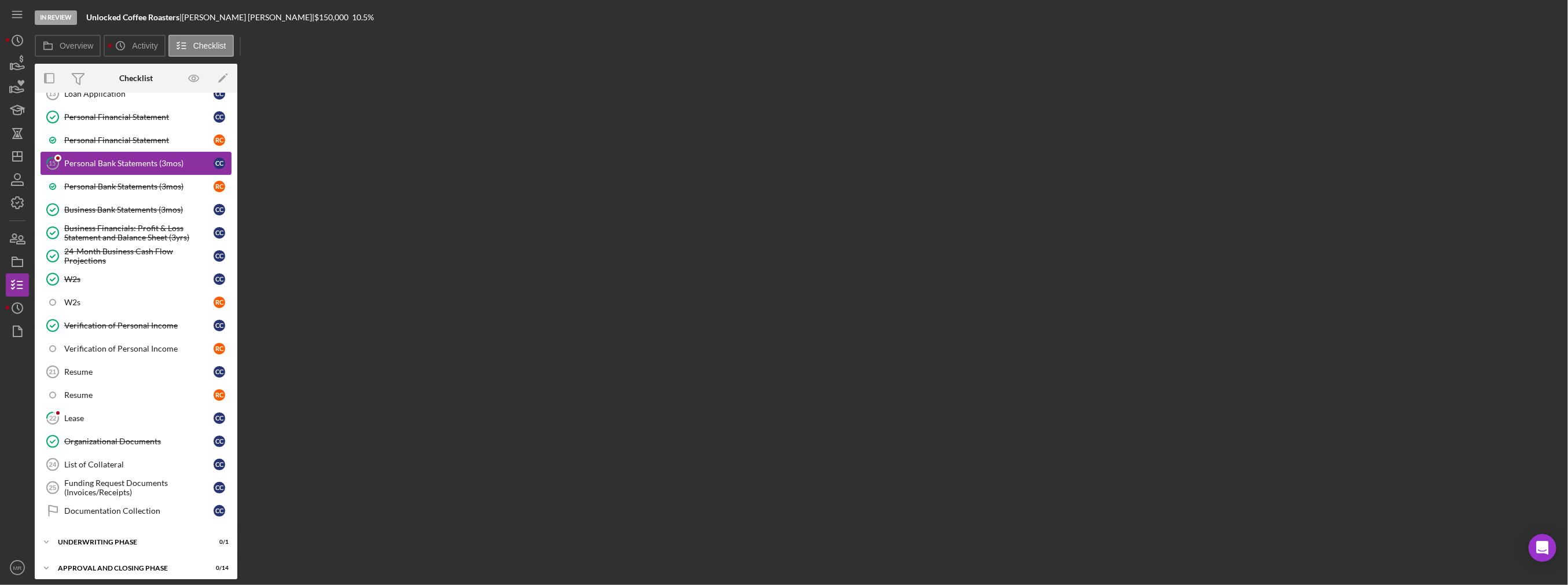
scroll to position [91, 0]
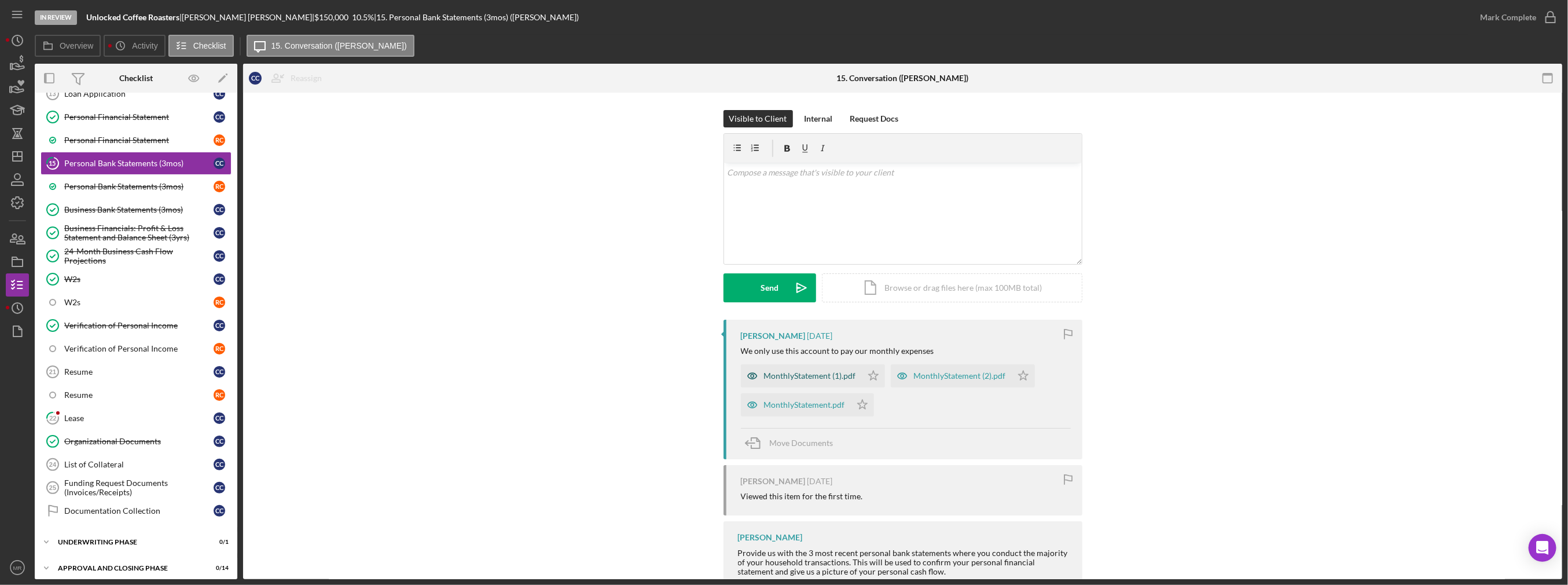
click at [787, 376] on div "MonthlyStatement (1).pdf" at bounding box center [811, 376] width 92 height 9
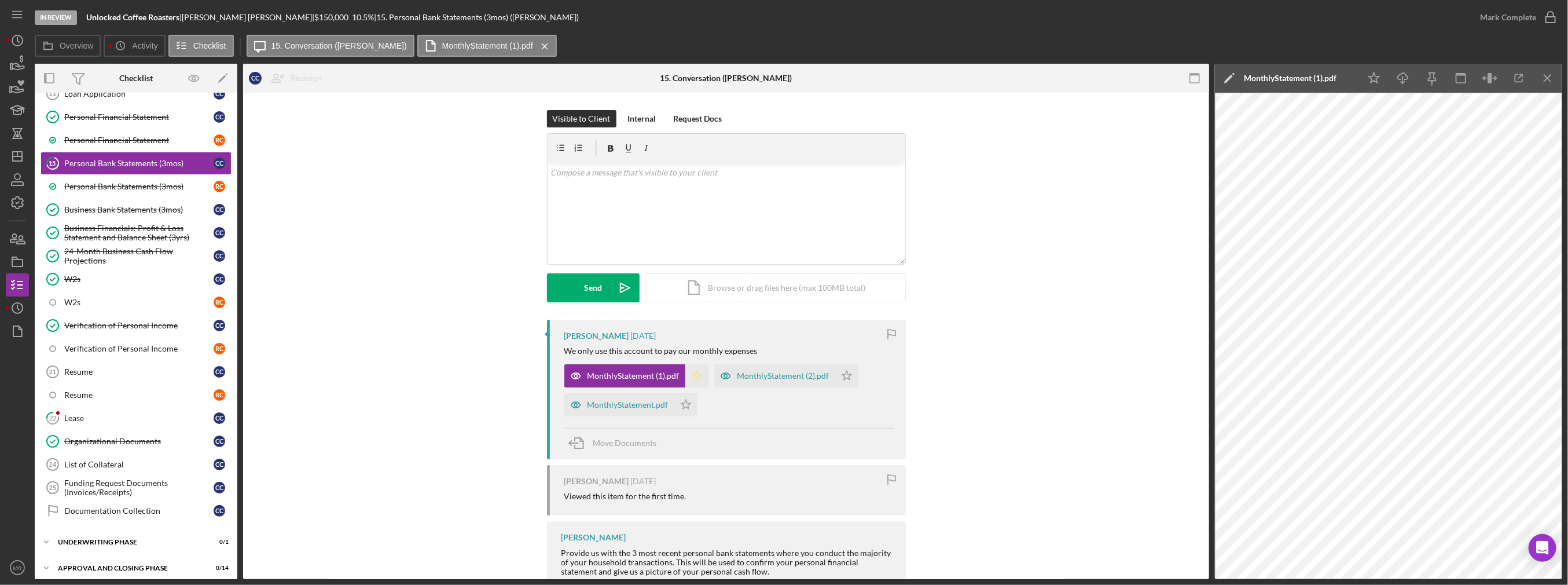
click at [699, 380] on icon "Icon/Star" at bounding box center [697, 376] width 23 height 23
click at [787, 377] on polygon "button" at bounding box center [847, 375] width 10 height 9
click at [685, 398] on icon "Icon/Star" at bounding box center [686, 404] width 23 height 23
click at [787, 81] on icon "Icon/Download" at bounding box center [1404, 78] width 26 height 26
click at [787, 378] on div "MonthlyStatement (2).pdf" at bounding box center [784, 376] width 92 height 9
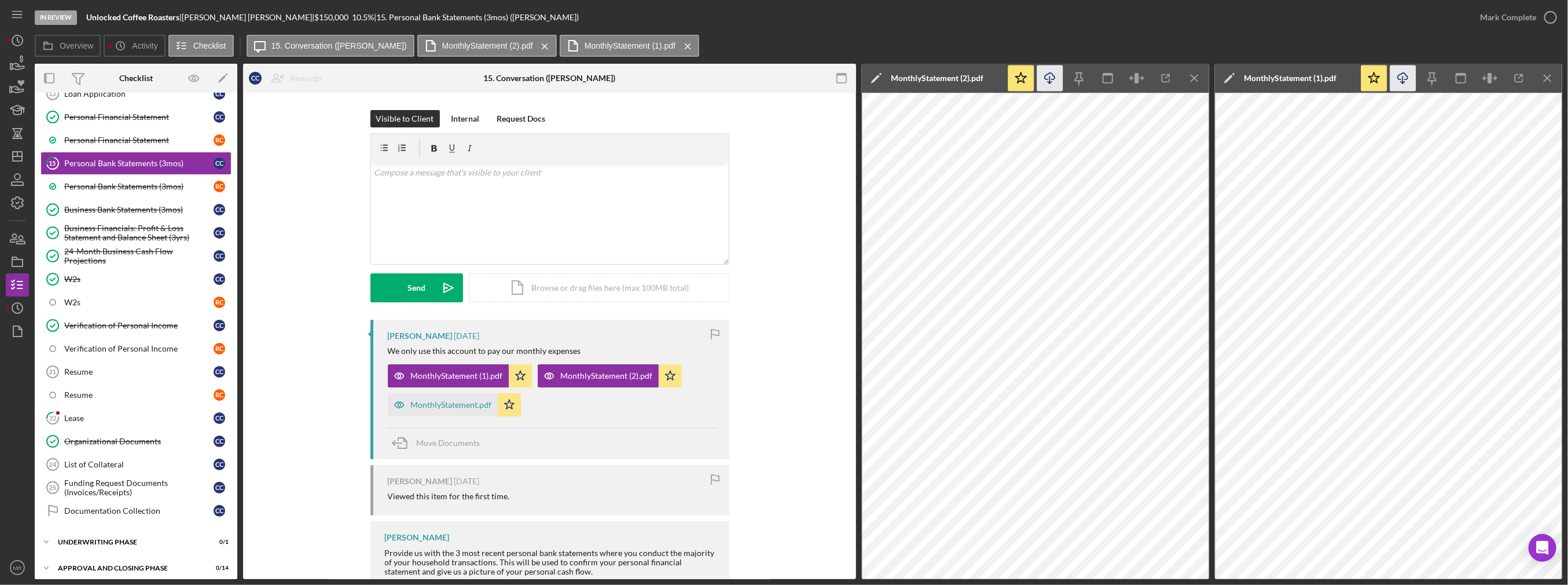
click at [787, 77] on icon "Icon/Download" at bounding box center [1050, 78] width 26 height 26
click at [445, 404] on div "MonthlyStatement.pdf" at bounding box center [451, 404] width 81 height 9
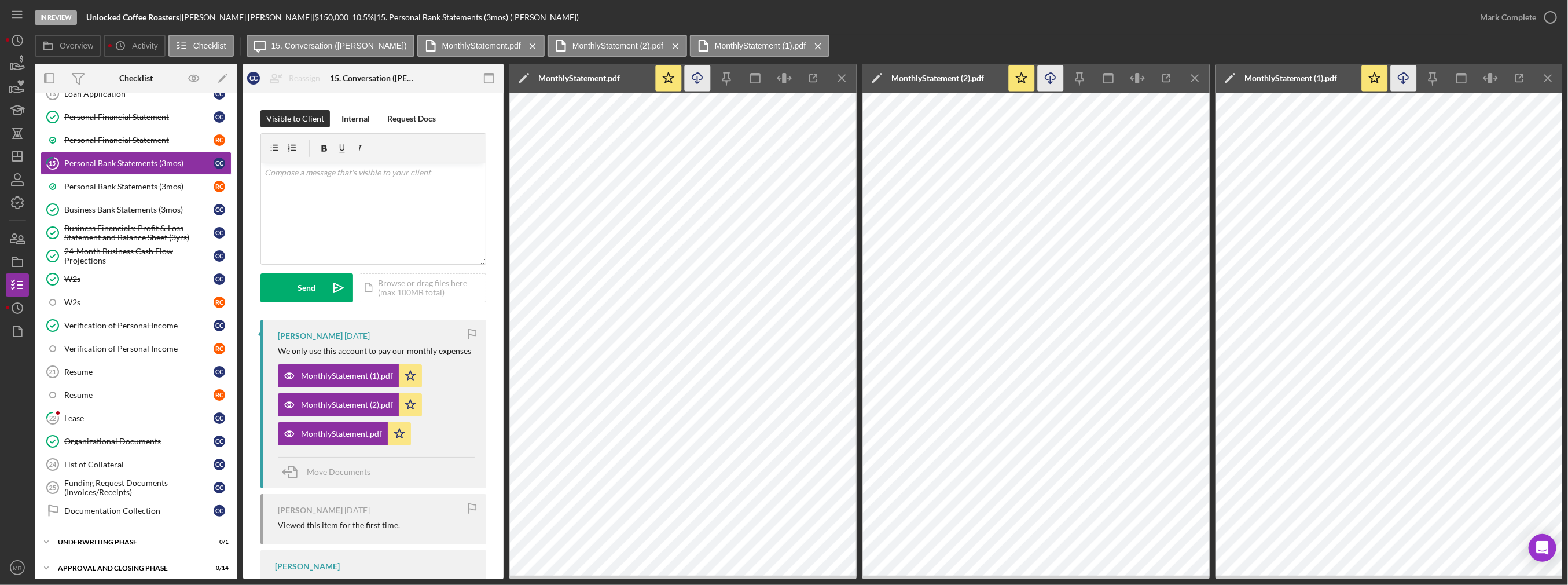
click at [695, 85] on icon "Icon/Download" at bounding box center [698, 78] width 26 height 26
drag, startPoint x: 840, startPoint y: 79, endPoint x: 861, endPoint y: 80, distance: 21.0
click at [787, 79] on icon "Icon/Menu Close" at bounding box center [842, 78] width 26 height 26
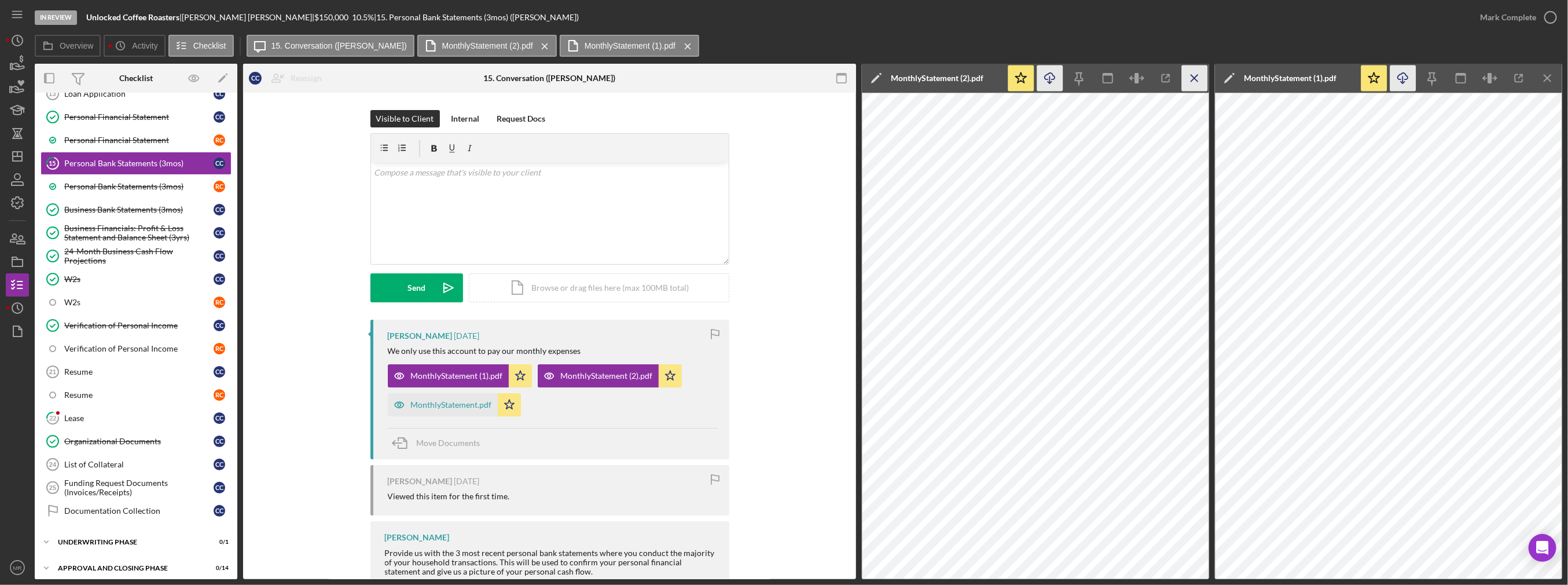
click at [787, 72] on icon "Icon/Menu Close" at bounding box center [1195, 78] width 26 height 26
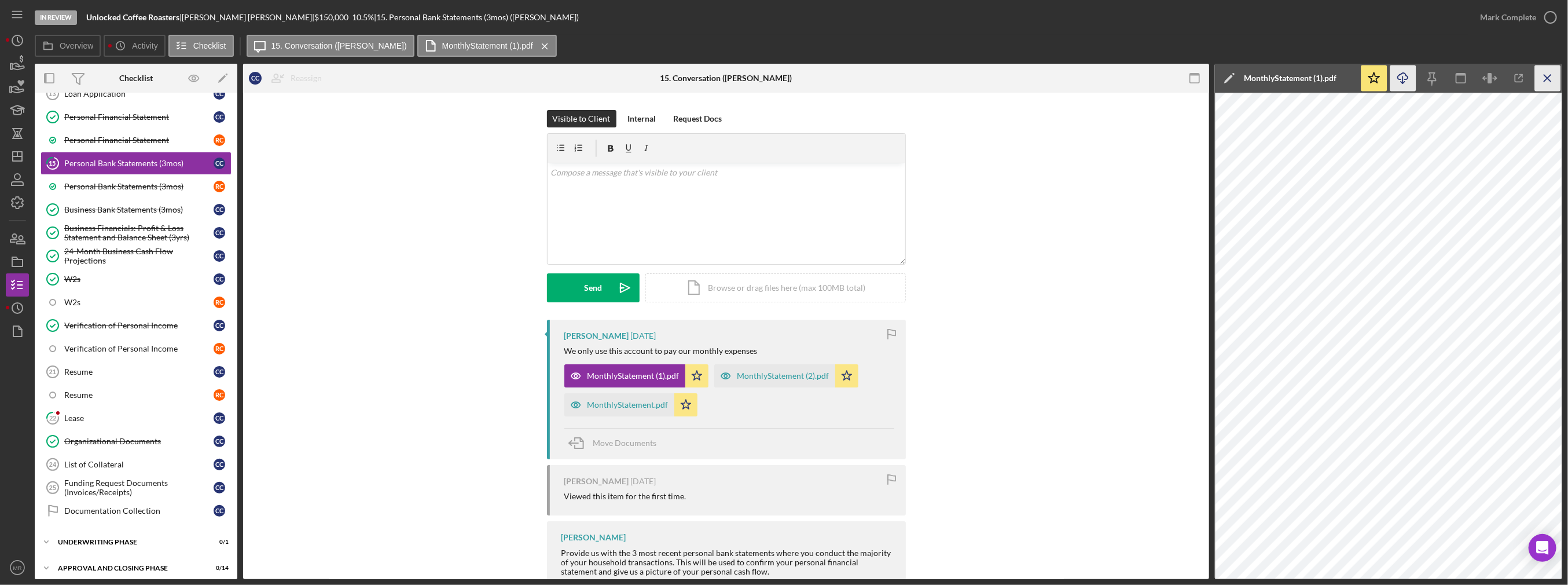
click at [787, 75] on line "button" at bounding box center [1547, 78] width 6 height 6
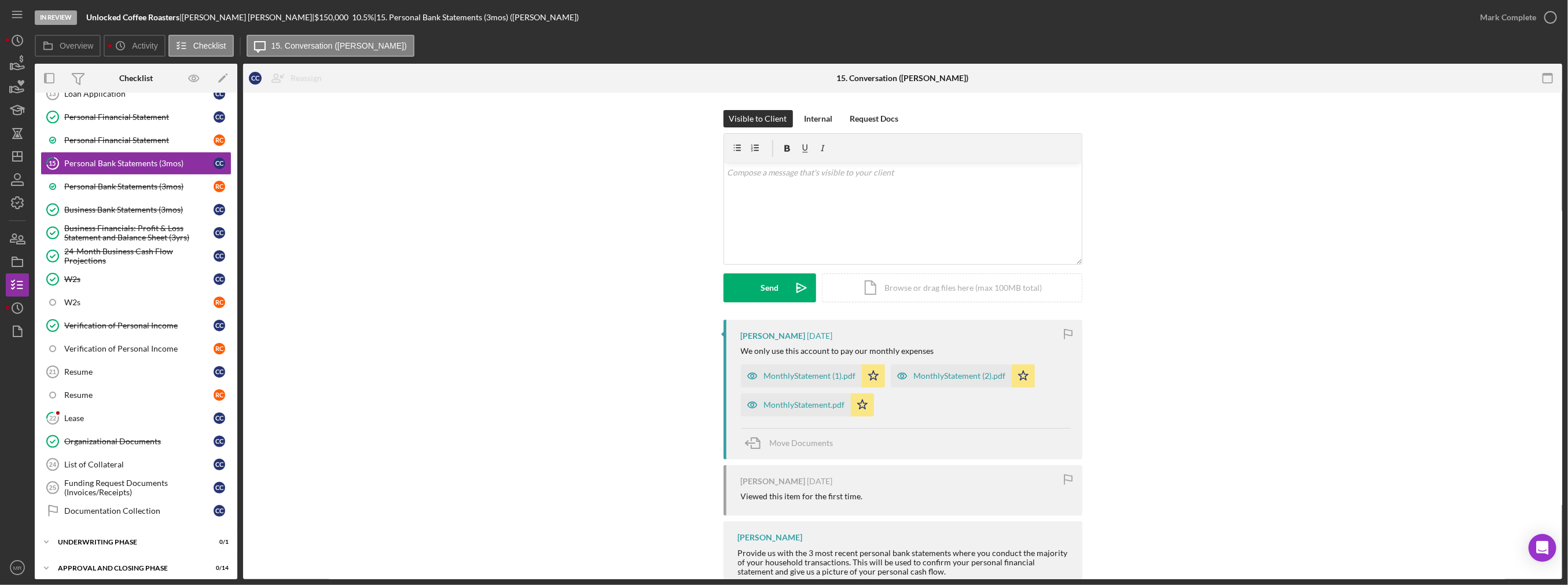
click at [787, 9] on div "In Review Unlocked Coffee Roasters | Carlos Camargo | $150,000 $150,000 10.5 % …" at bounding box center [784, 292] width 1568 height 585
click at [787, 14] on div "Mark Complete" at bounding box center [1508, 17] width 56 height 23
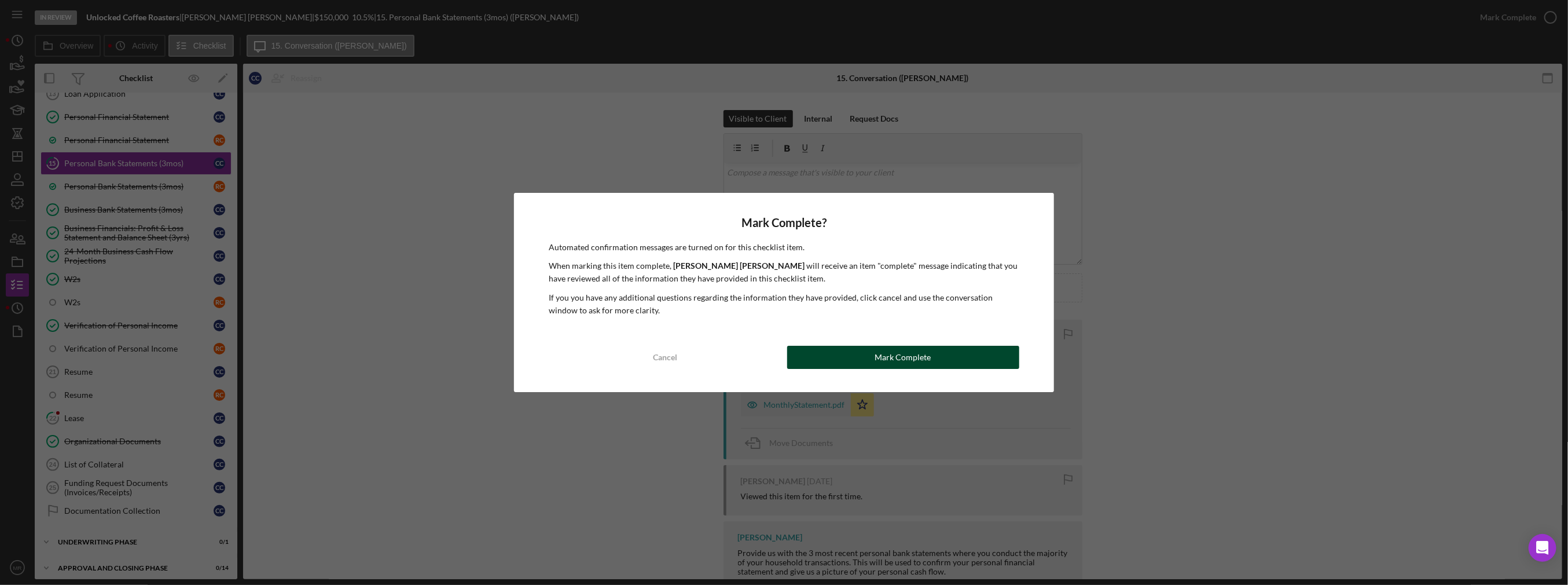
click at [787, 361] on div "Mark Complete" at bounding box center [904, 358] width 56 height 23
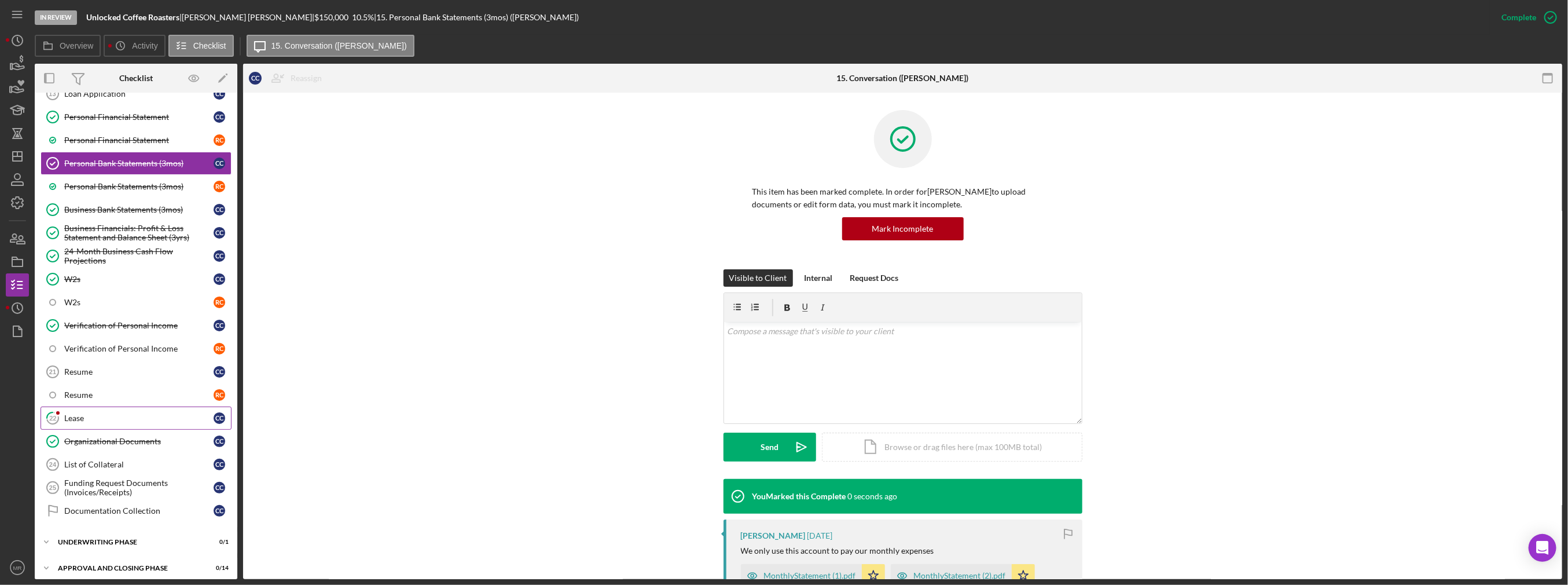
click at [70, 413] on div "Lease" at bounding box center [138, 418] width 149 height 9
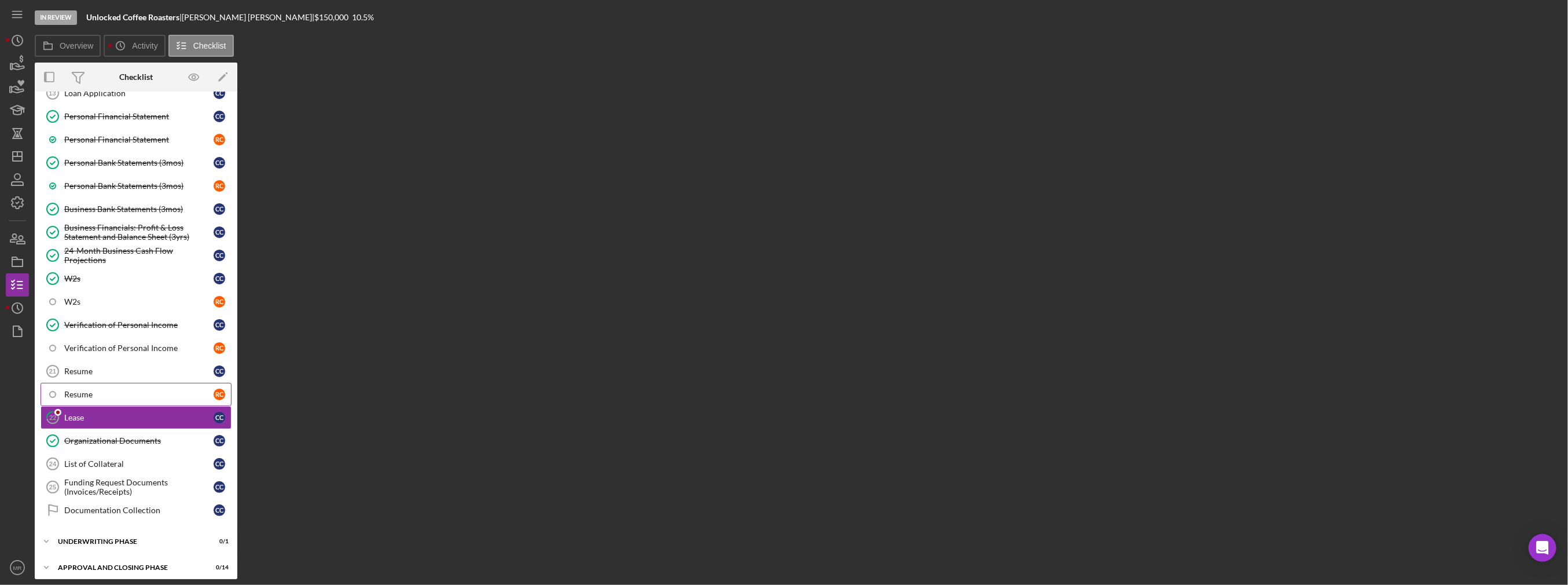
scroll to position [91, 0]
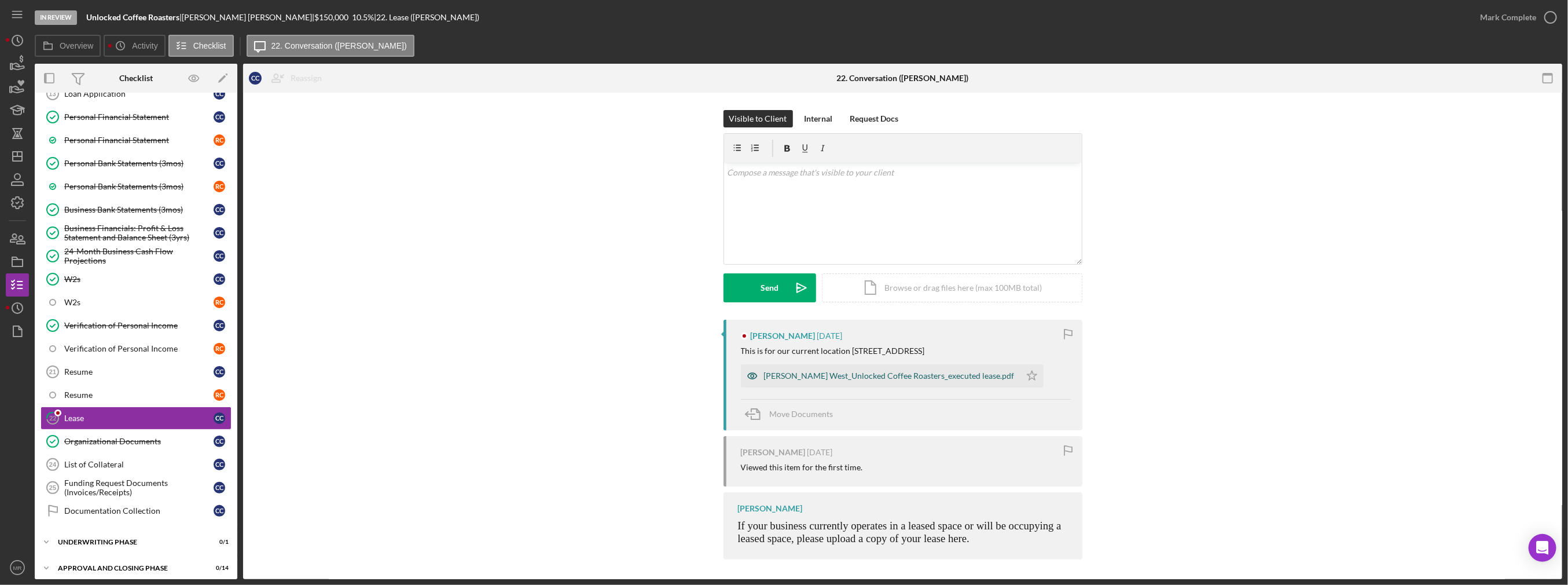
click at [787, 379] on div "Poe West_Unlocked Coffee Roasters_executed lease.pdf" at bounding box center [890, 376] width 251 height 9
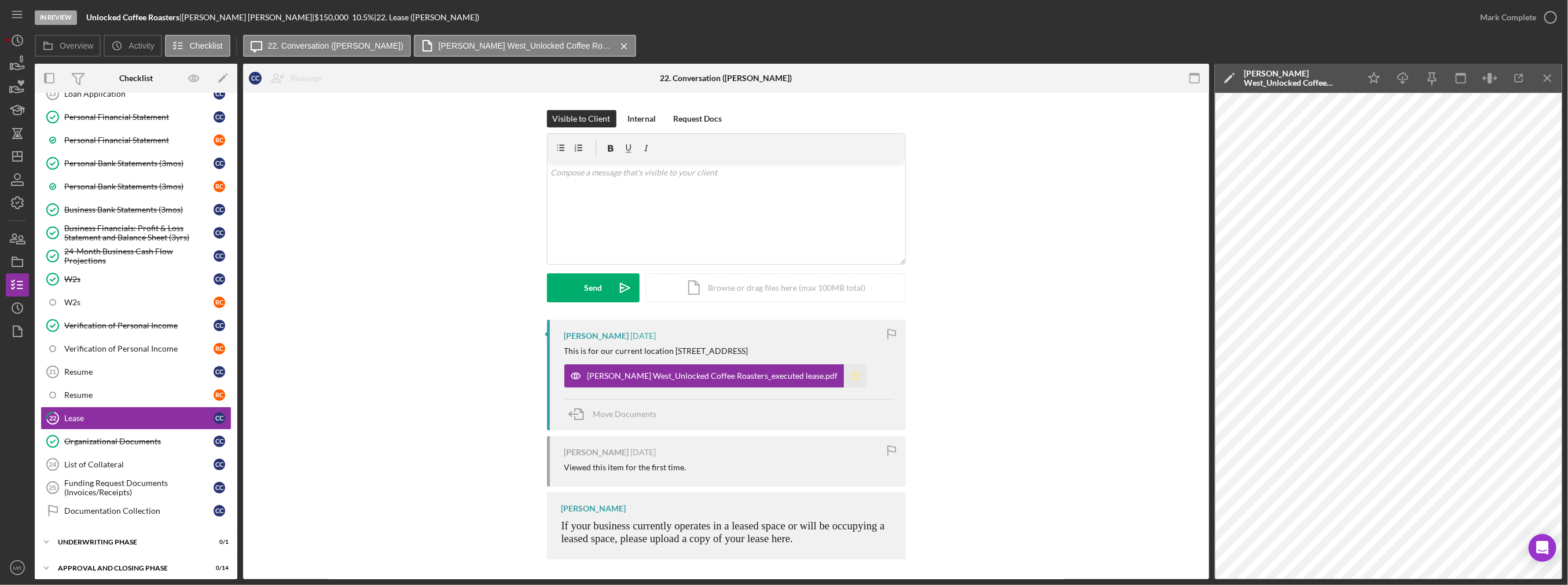
click at [787, 376] on icon "Icon/Star" at bounding box center [856, 376] width 23 height 23
click at [787, 80] on icon "Icon/Download" at bounding box center [1404, 78] width 26 height 26
click at [787, 75] on line "button" at bounding box center [1547, 78] width 6 height 6
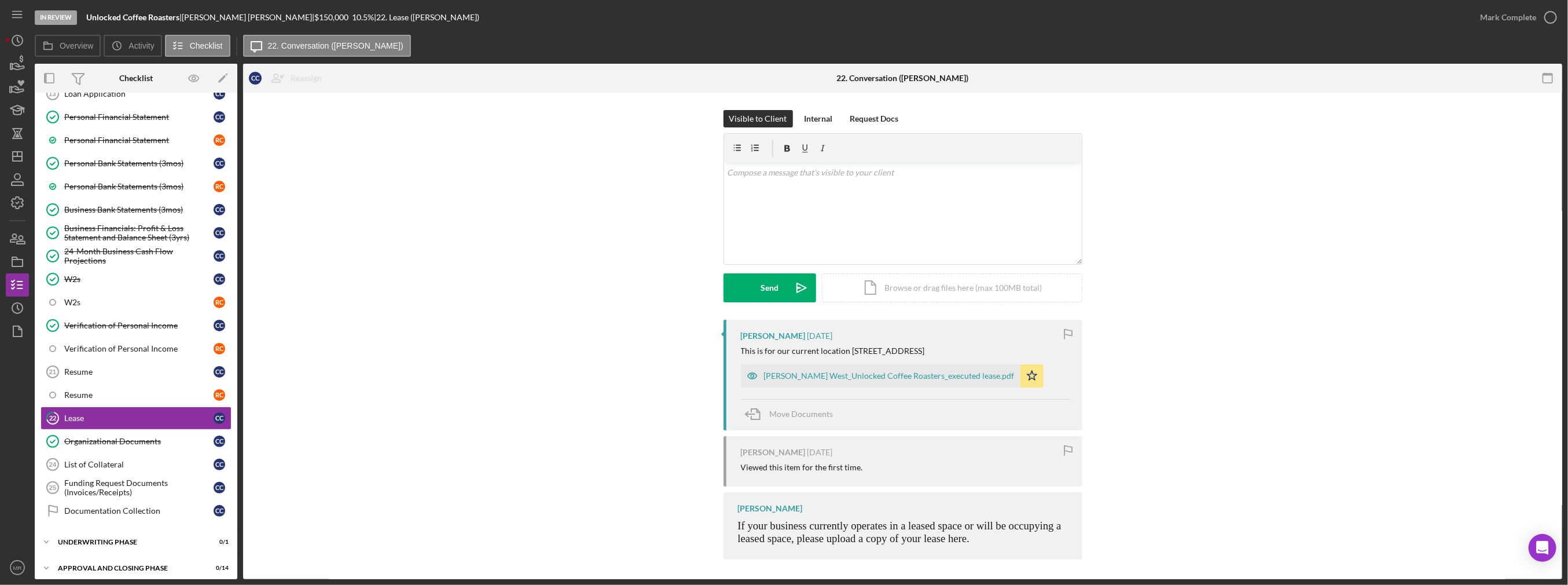
click at [787, 30] on div "Mark Complete" at bounding box center [1516, 17] width 94 height 34
click at [787, 22] on icon "button" at bounding box center [1551, 17] width 29 height 29
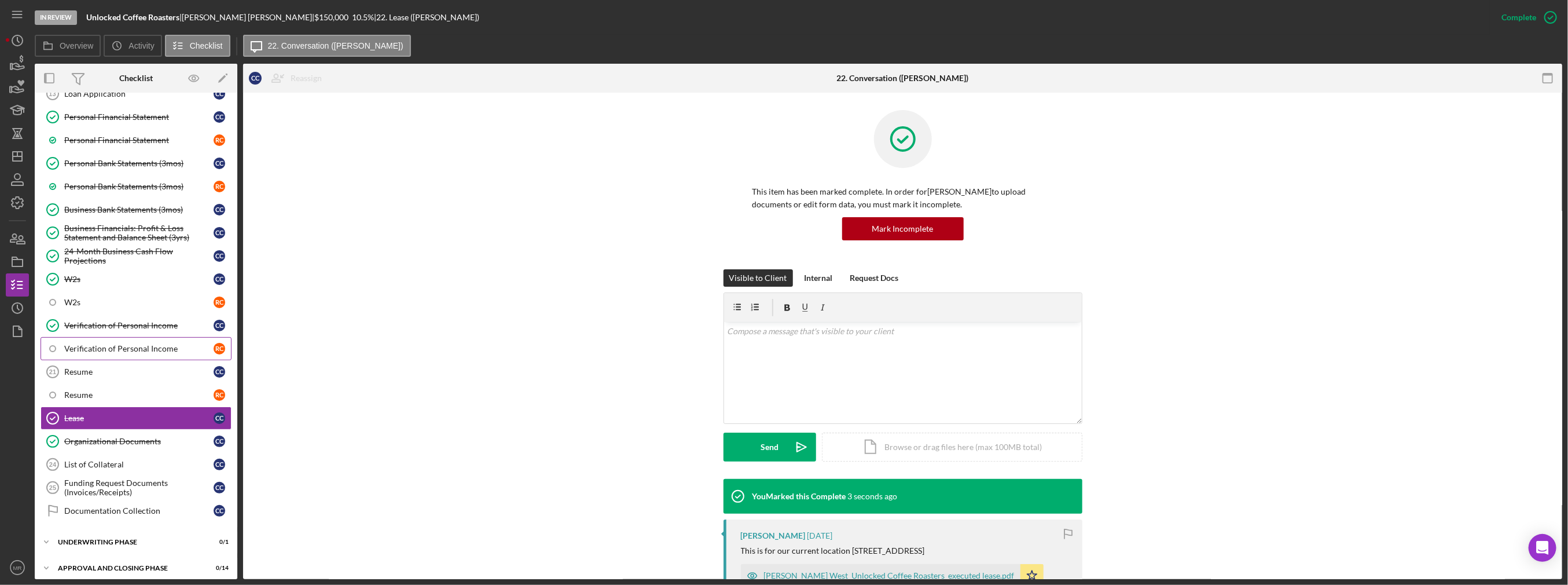
click at [120, 338] on link "Verification of Personal Income R C" at bounding box center [136, 348] width 191 height 23
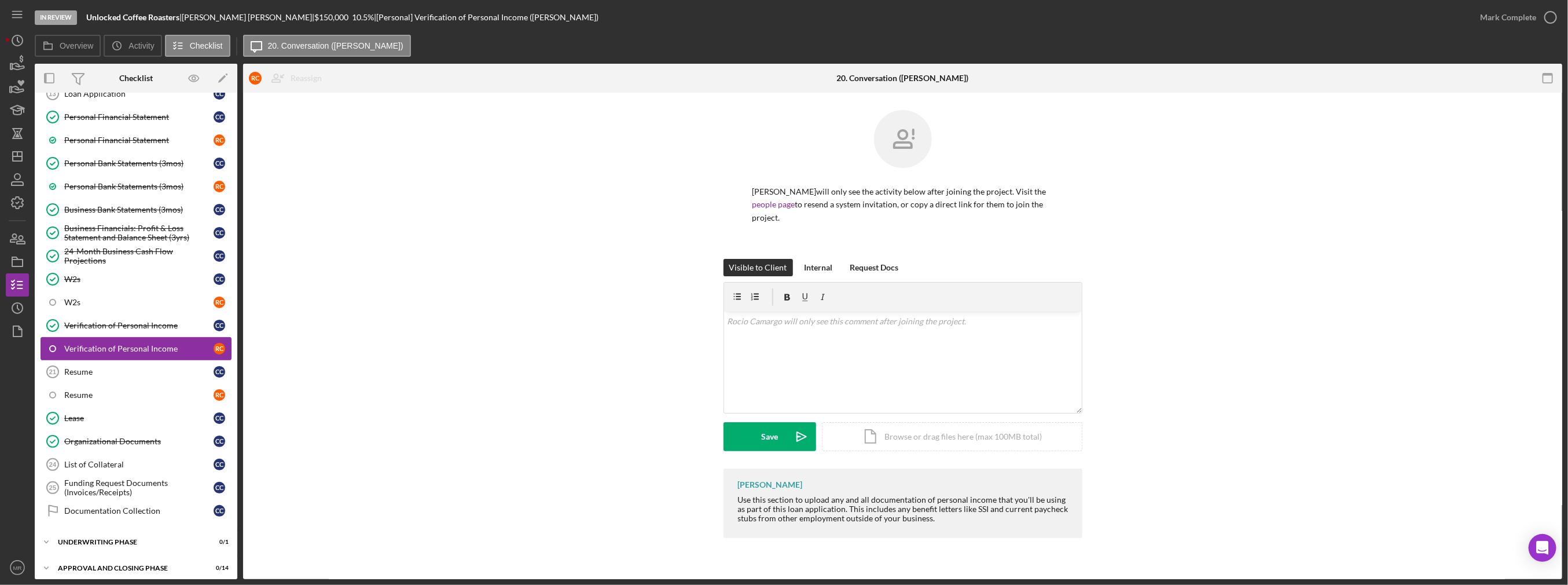
scroll to position [91, 0]
click at [101, 370] on div "Resume" at bounding box center [138, 372] width 149 height 9
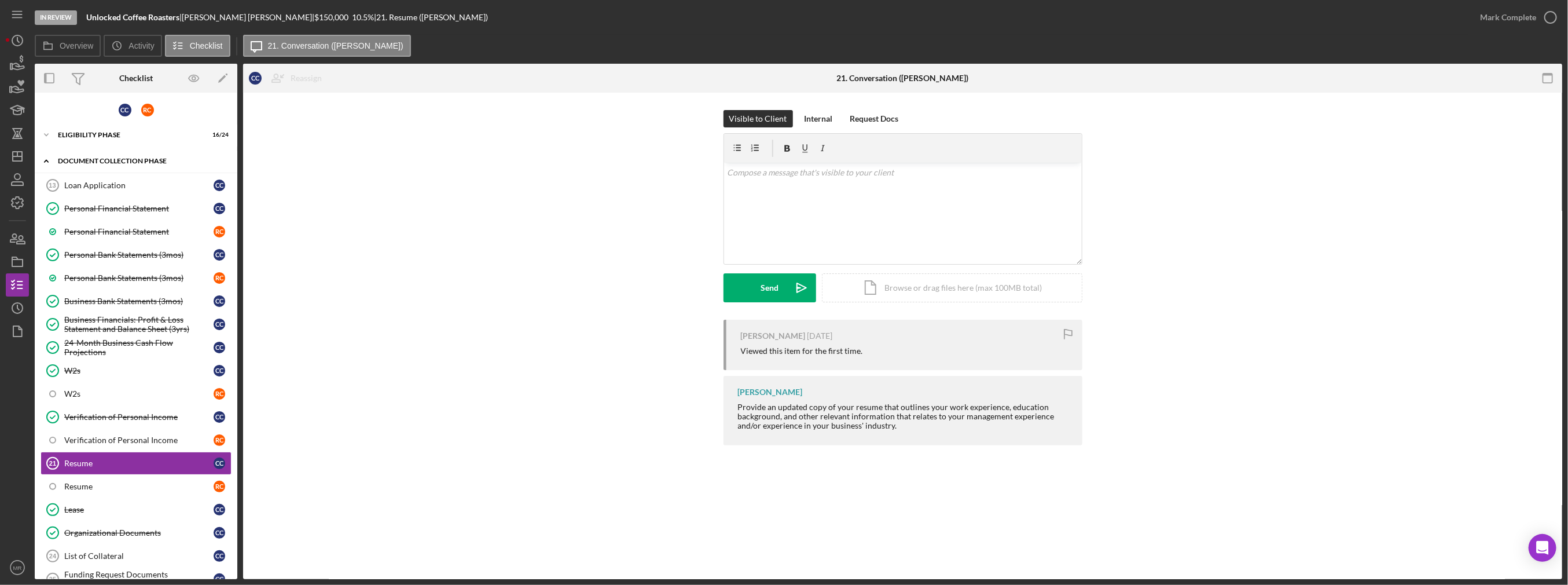
click at [115, 161] on div "Document Collection Phase" at bounding box center [140, 161] width 165 height 7
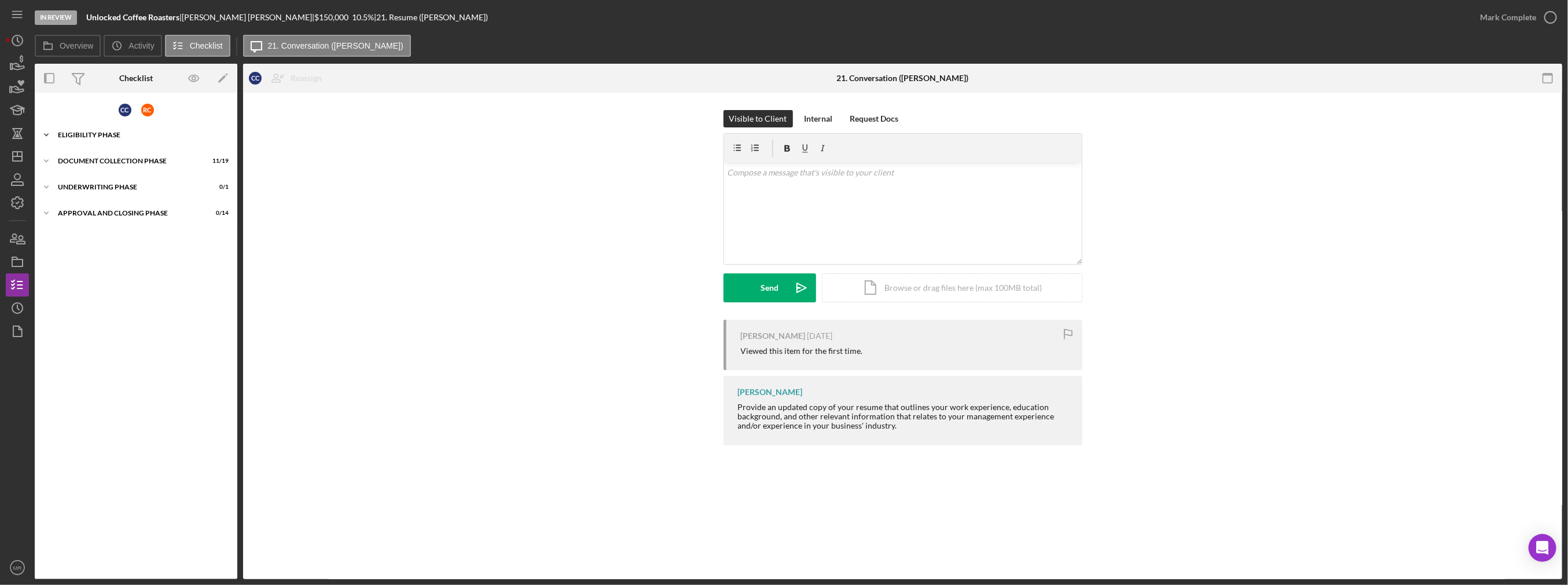
click at [124, 136] on div "Eligibility Phase" at bounding box center [140, 135] width 165 height 7
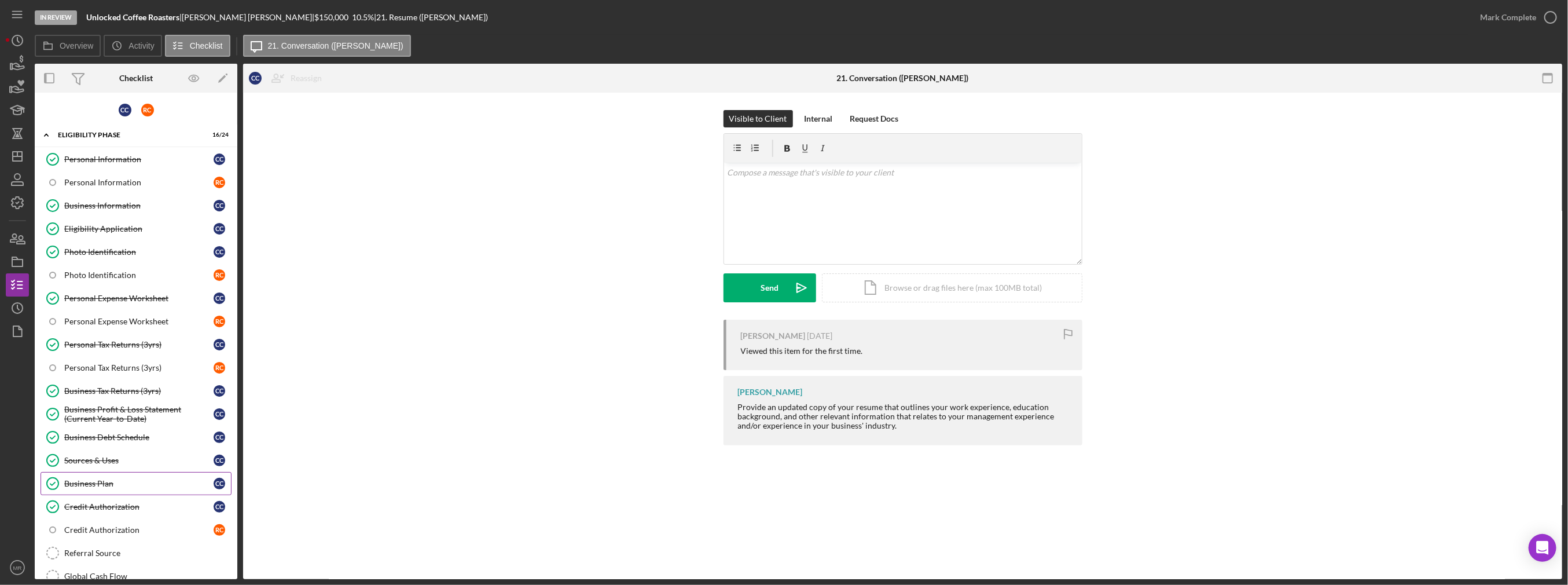
click at [135, 478] on div "Business Plan" at bounding box center [138, 483] width 149 height 9
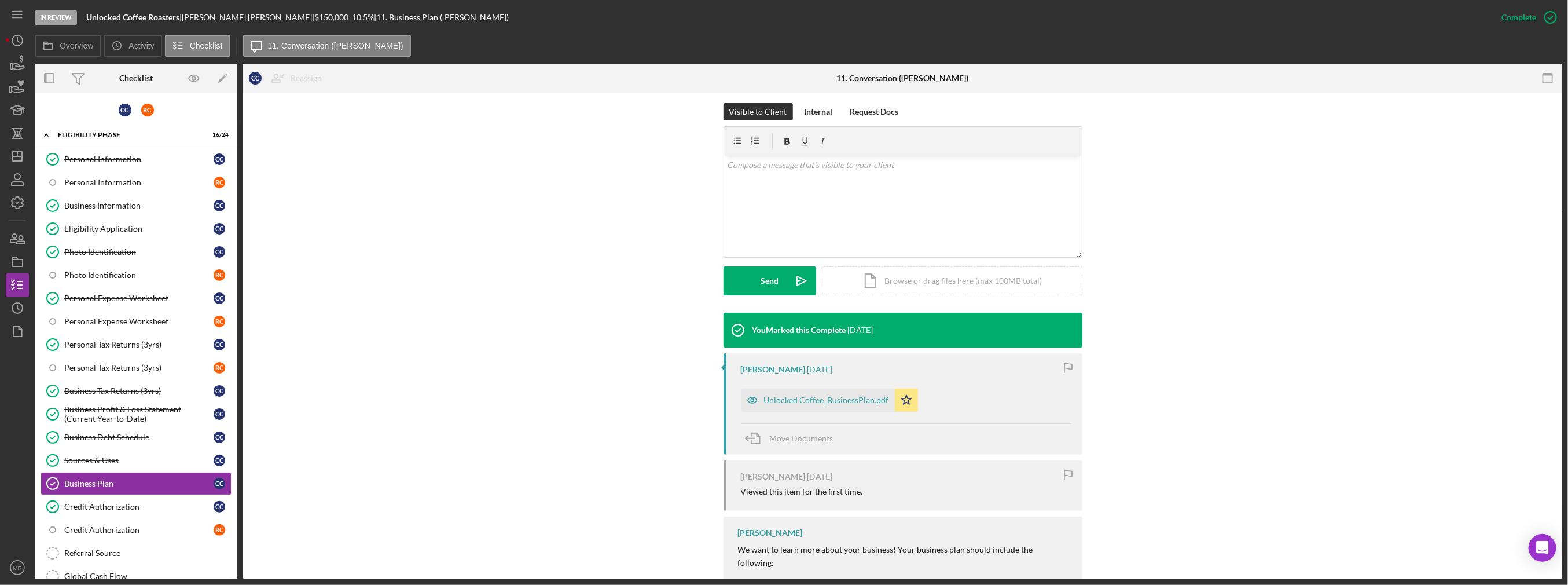
scroll to position [173, 0]
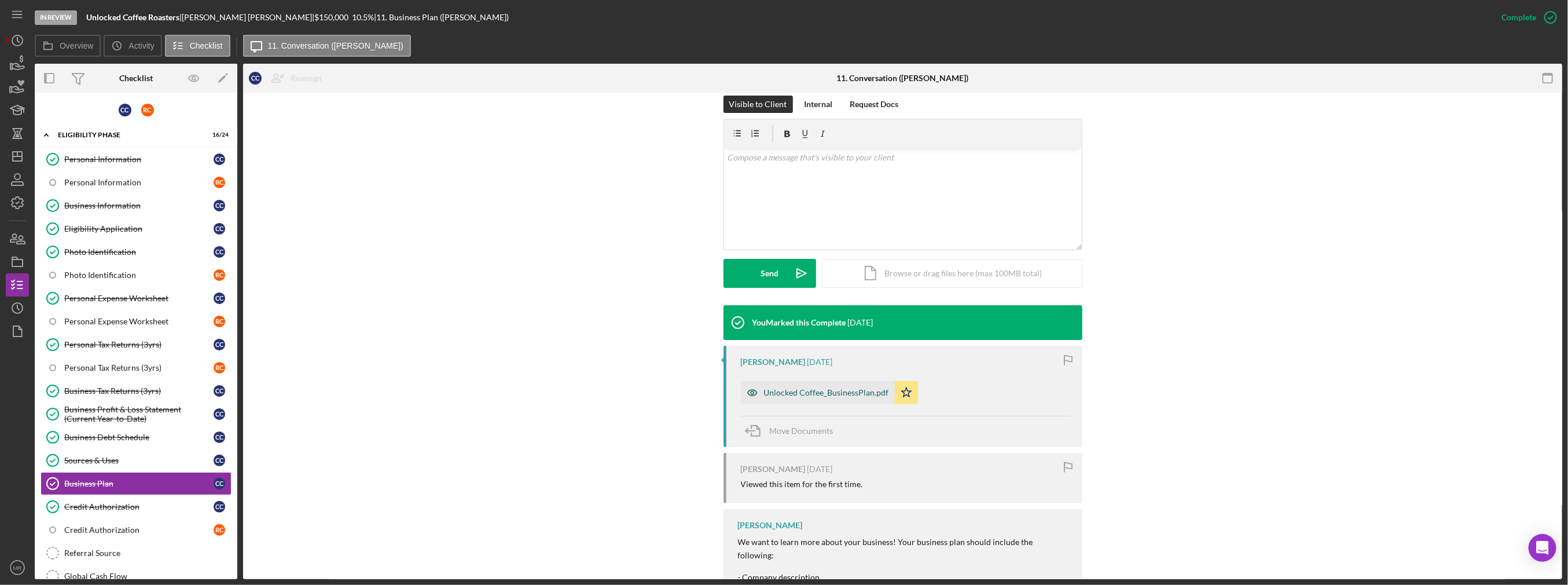
click at [787, 391] on div "Unlocked Coffee_BusinessPlan.pdf" at bounding box center [827, 393] width 125 height 9
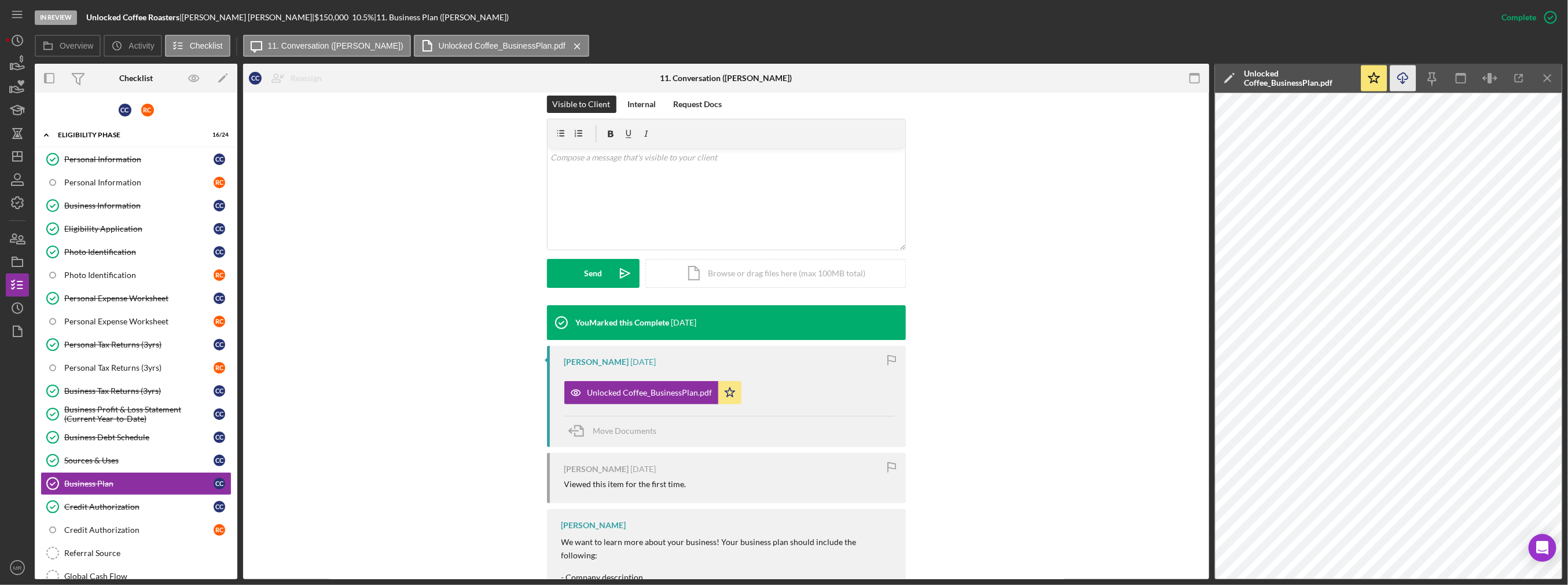
click at [787, 74] on icon "Icon/Download" at bounding box center [1404, 78] width 26 height 26
click at [125, 205] on div "Business Information" at bounding box center [138, 206] width 149 height 9
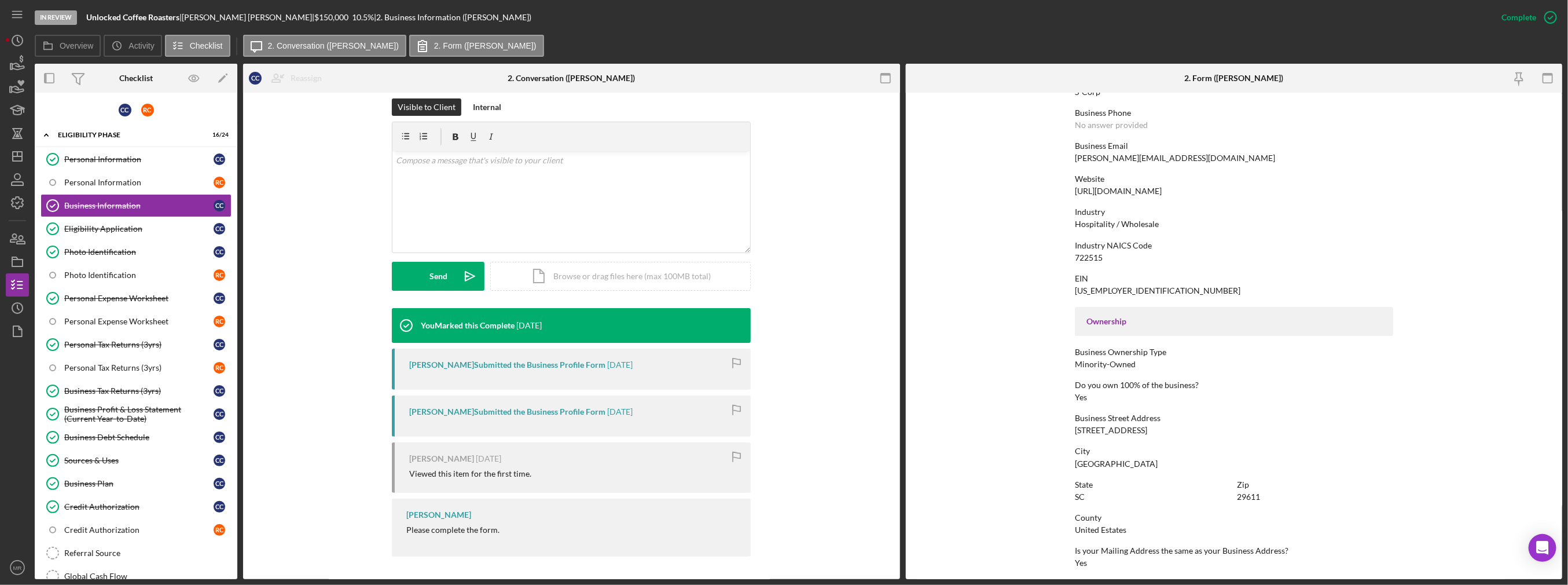
scroll to position [232, 0]
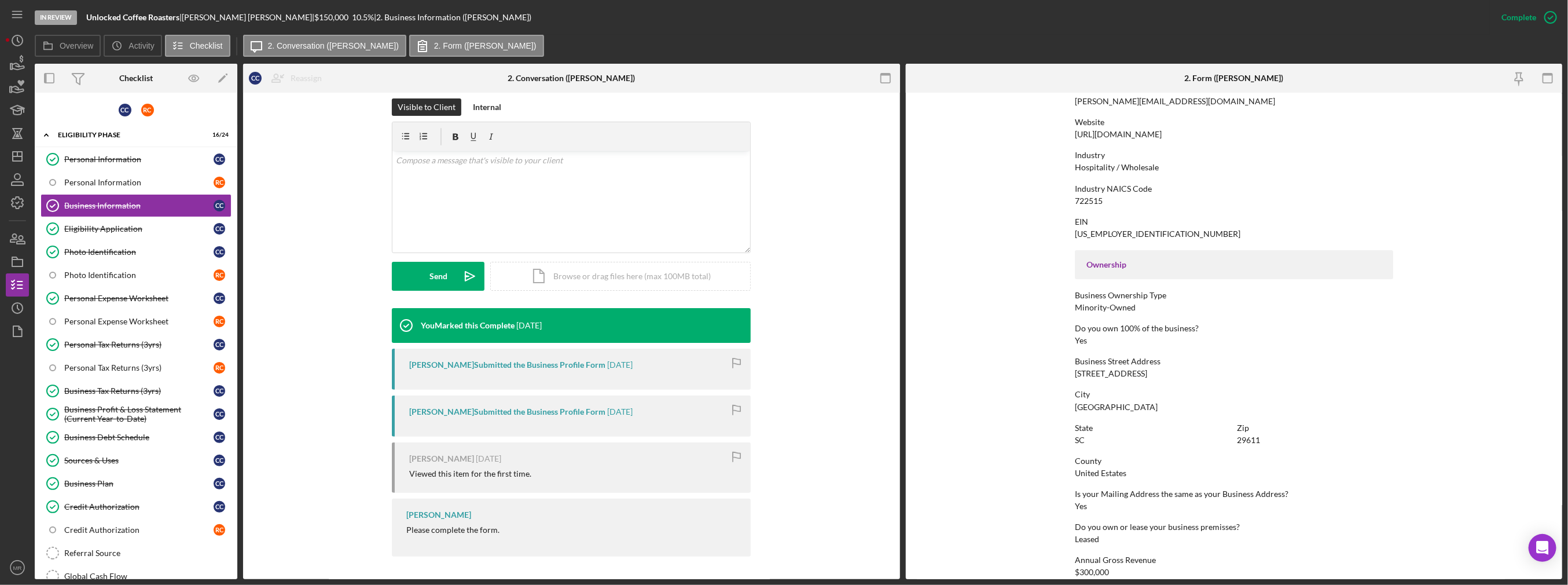
click at [787, 374] on div "556 Perry Av Suite B116" at bounding box center [1111, 374] width 72 height 9
copy div "556 Perry Av Suite B116"
click at [128, 456] on div "Sources & Uses" at bounding box center [138, 460] width 149 height 9
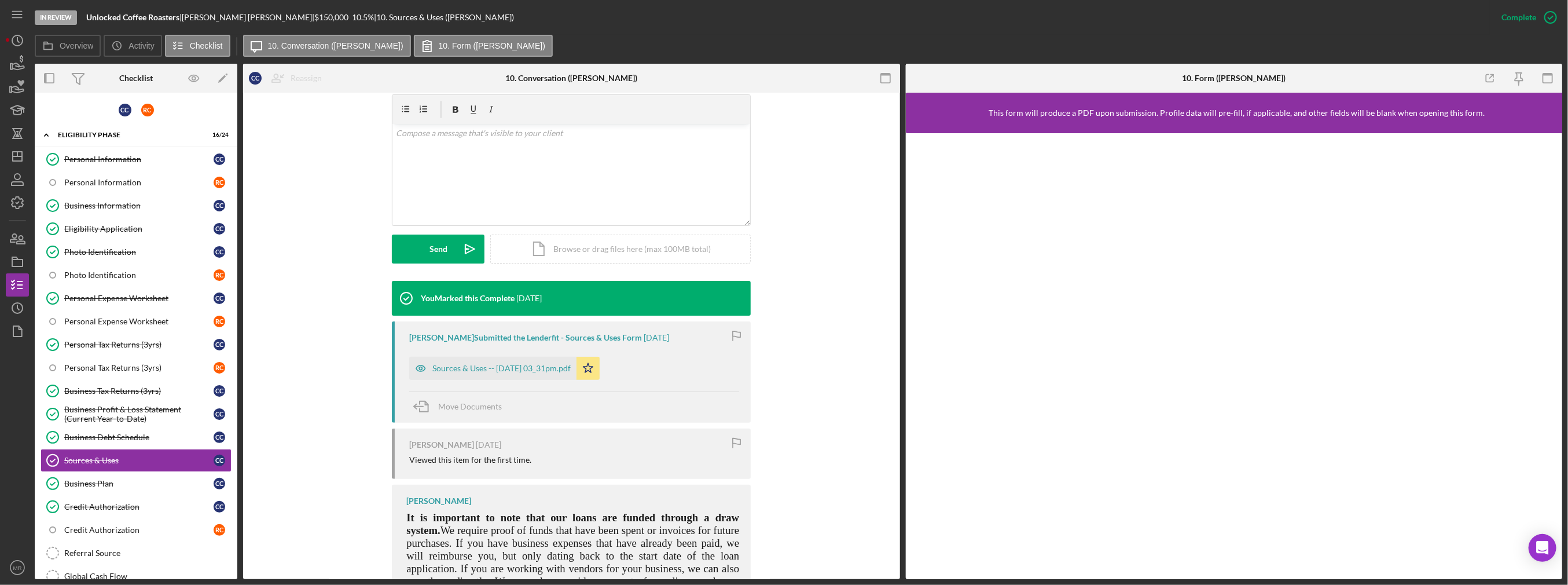
scroll to position [232, 0]
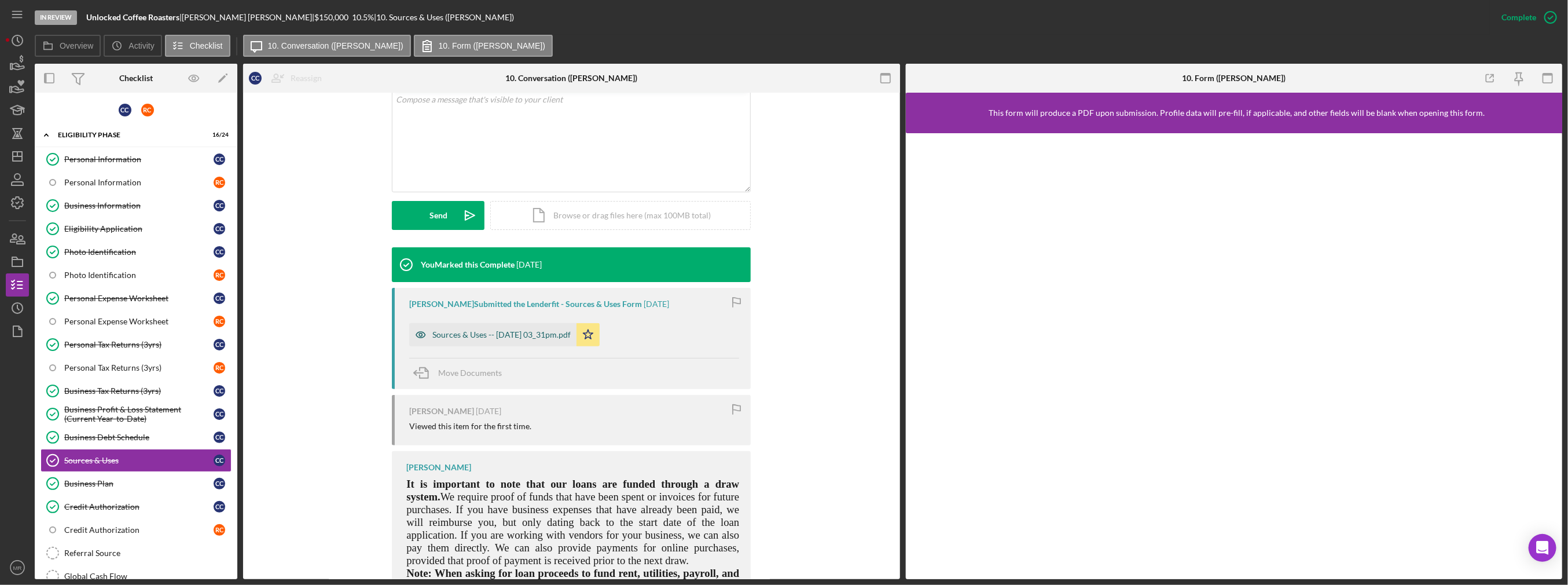
click at [527, 330] on div "Sources & Uses -- 2025-08-20 03_31pm.pdf" at bounding box center [501, 335] width 138 height 9
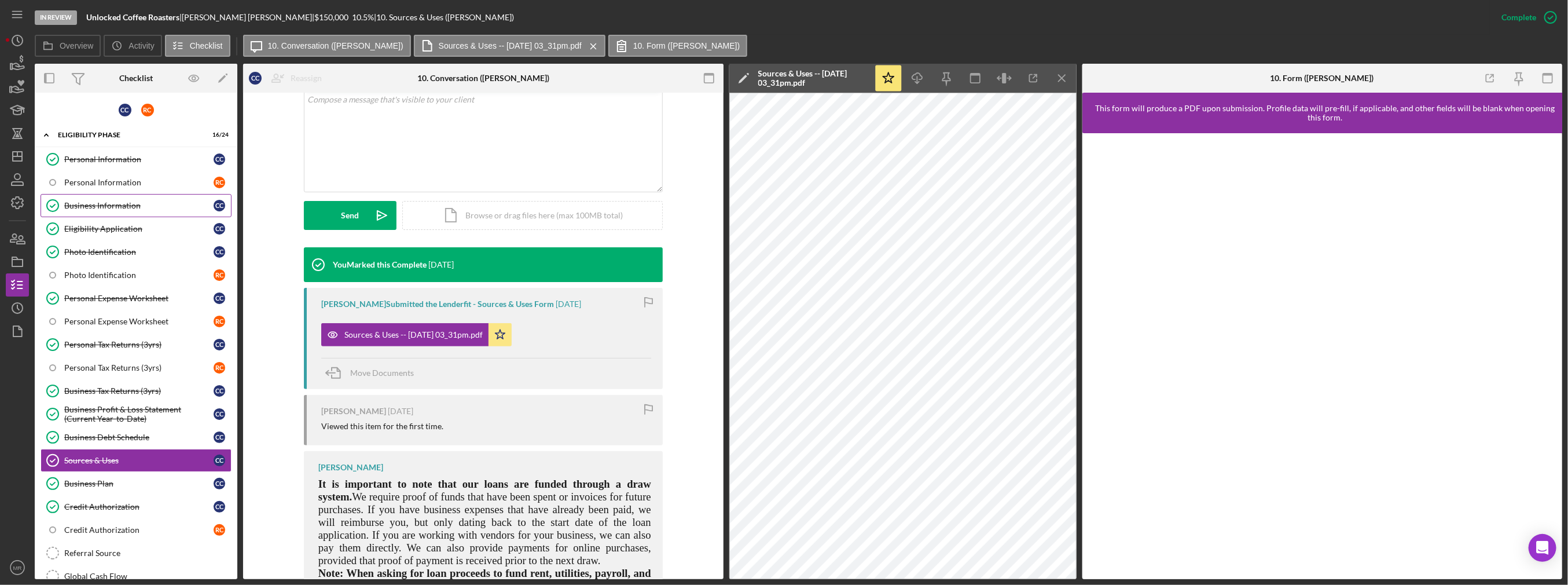
click at [128, 210] on link "Business Information Business Information C C" at bounding box center [136, 206] width 191 height 23
